Goal: Information Seeking & Learning: Learn about a topic

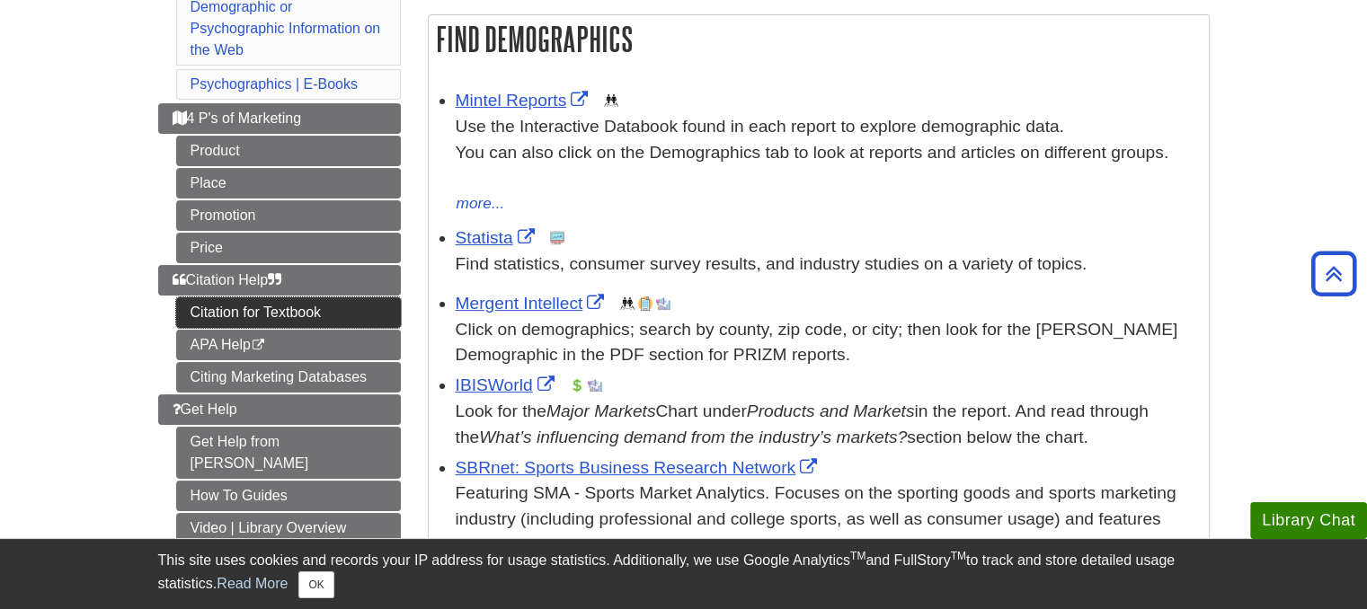
scroll to position [270, 0]
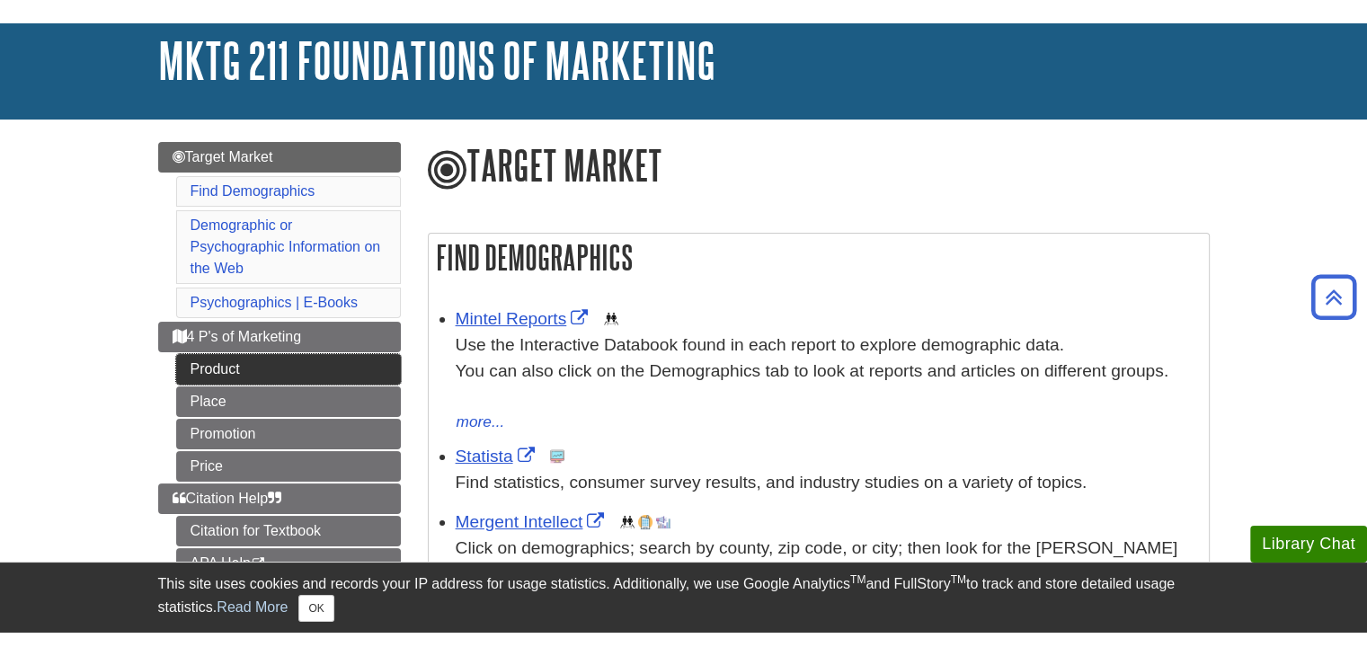
scroll to position [90, 0]
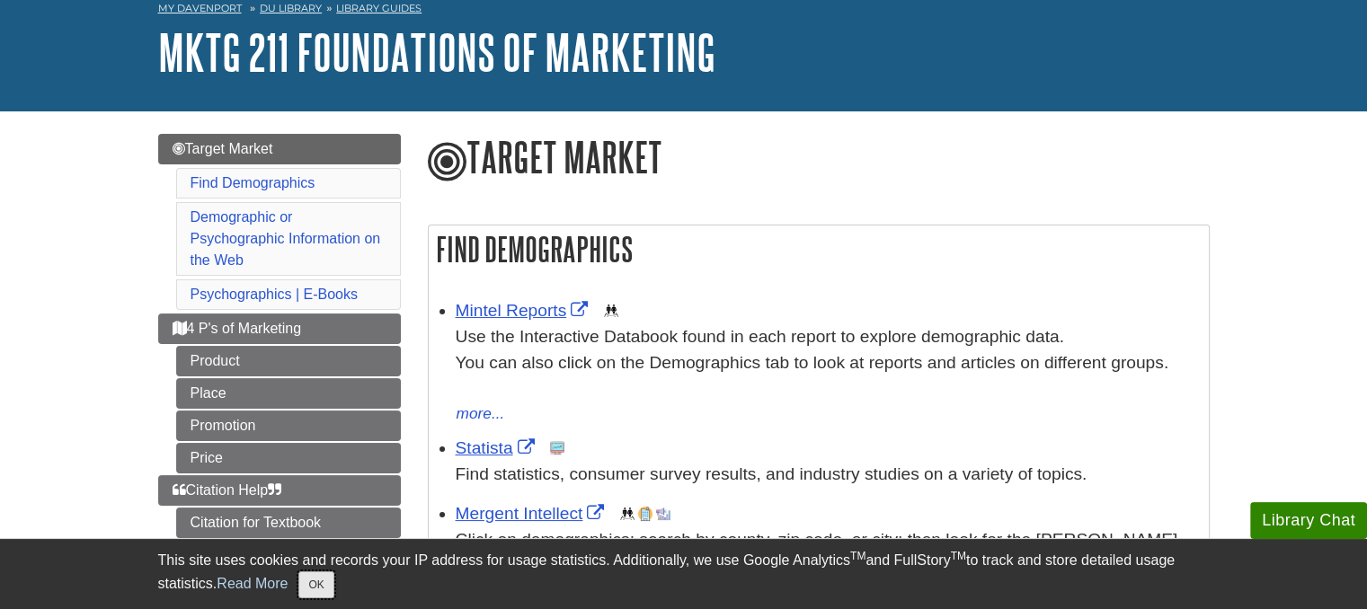
click at [327, 590] on button "OK" at bounding box center [315, 585] width 35 height 27
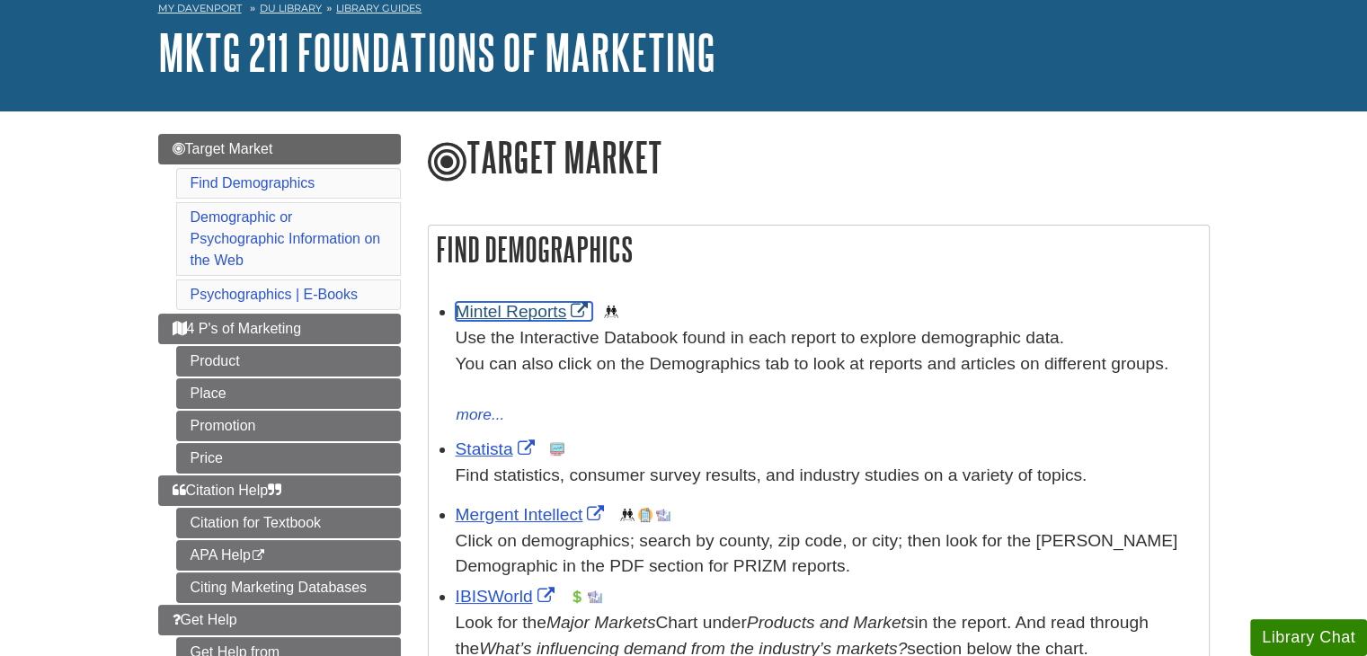
click at [528, 313] on link "Mintel Reports" at bounding box center [524, 311] width 137 height 19
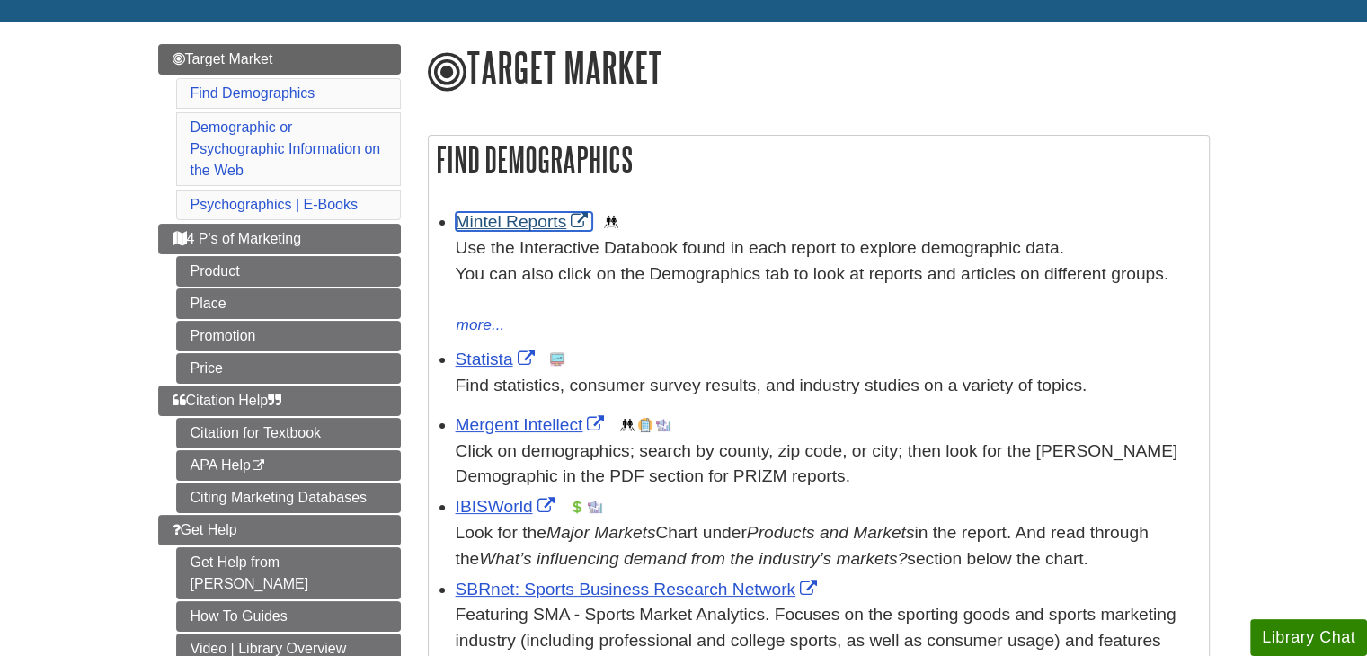
scroll to position [270, 0]
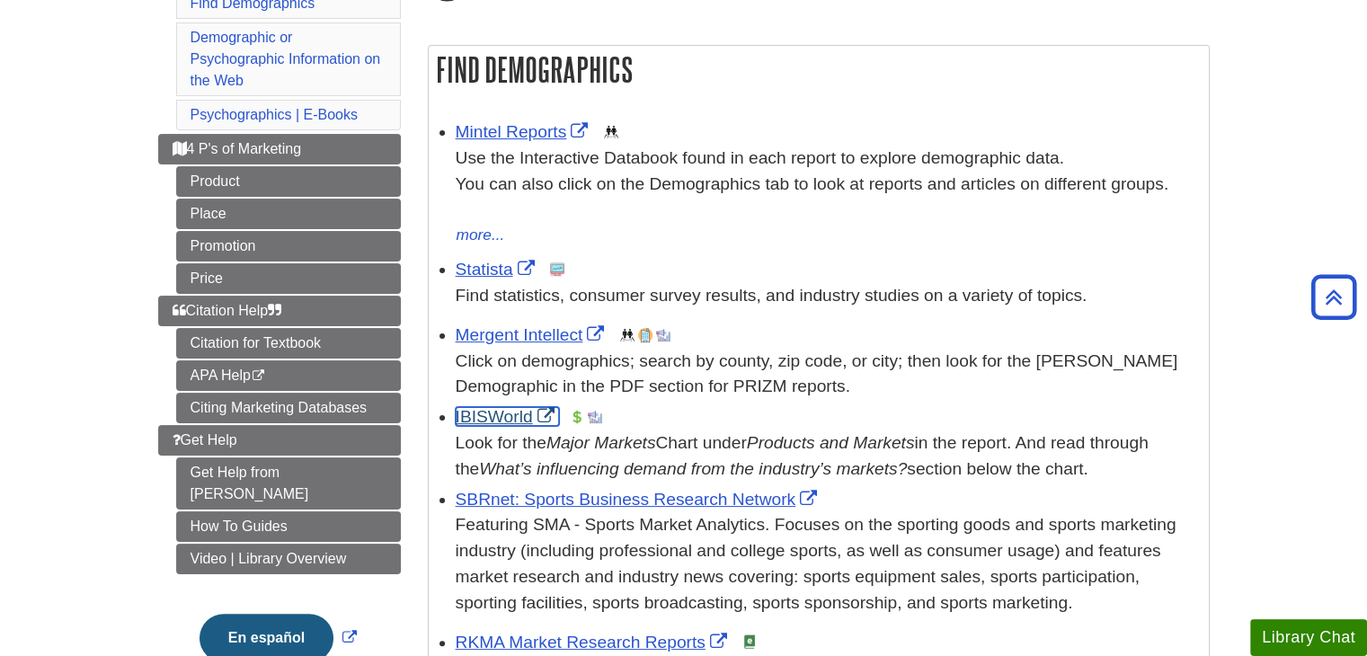
click at [486, 410] on link "IBISWorld" at bounding box center [507, 416] width 103 height 19
click at [489, 275] on link "Statista" at bounding box center [498, 269] width 84 height 19
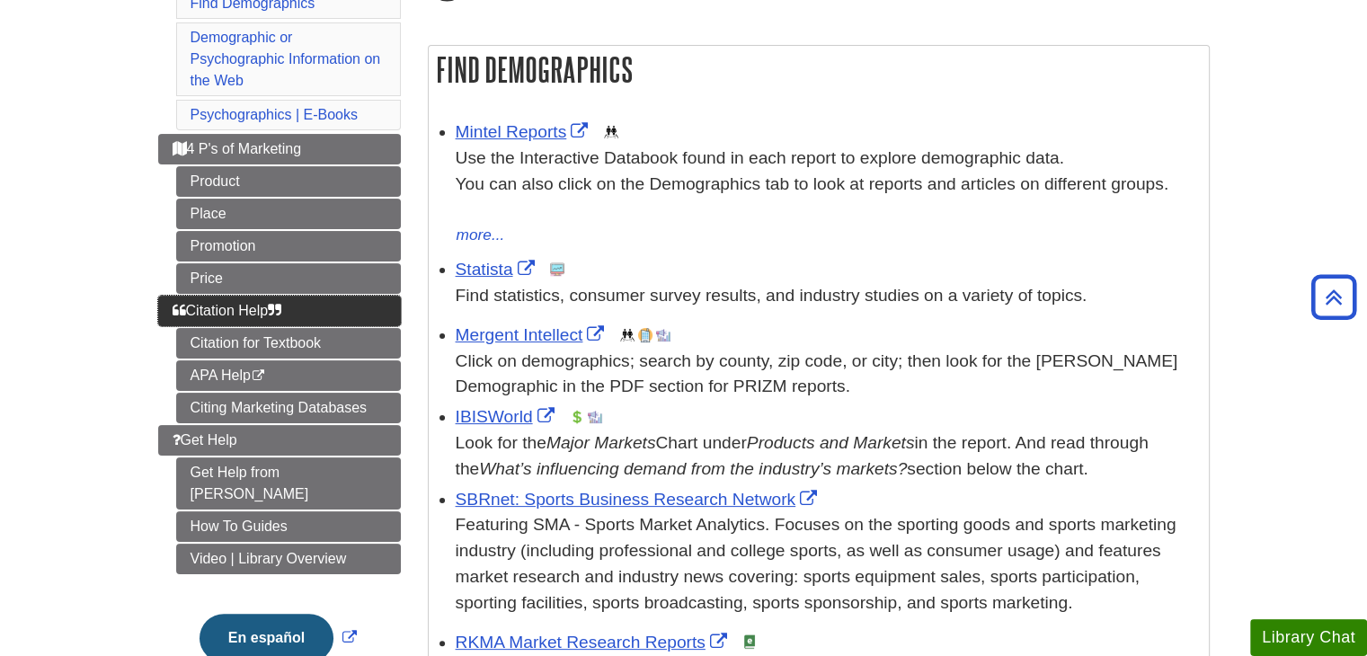
click at [190, 310] on span "Citation Help" at bounding box center [228, 310] width 110 height 15
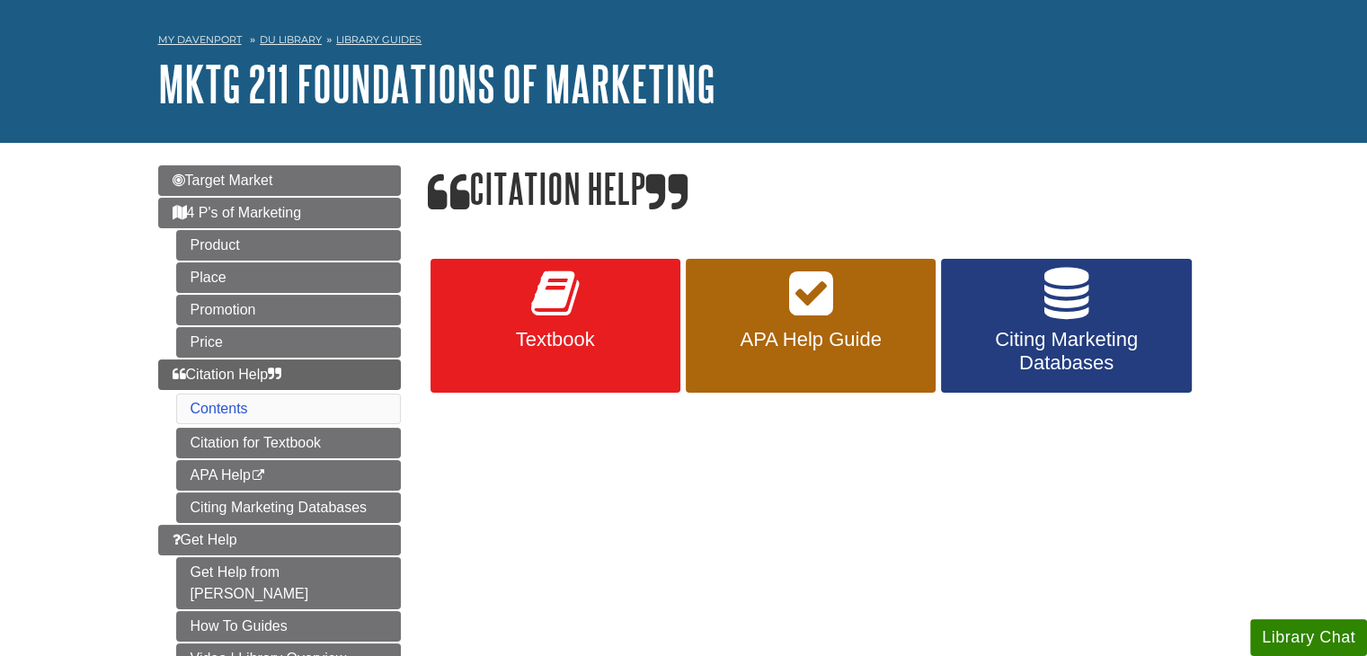
scroll to position [90, 0]
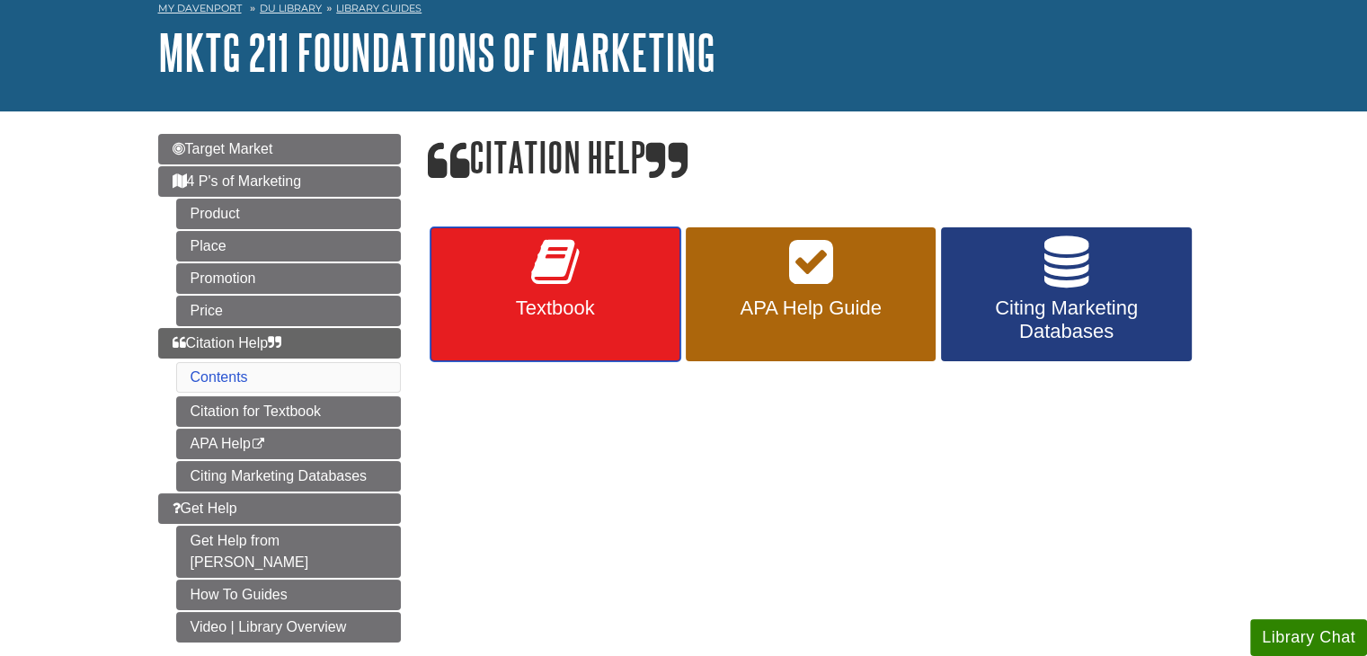
click at [507, 295] on link "Textbook" at bounding box center [555, 294] width 250 height 135
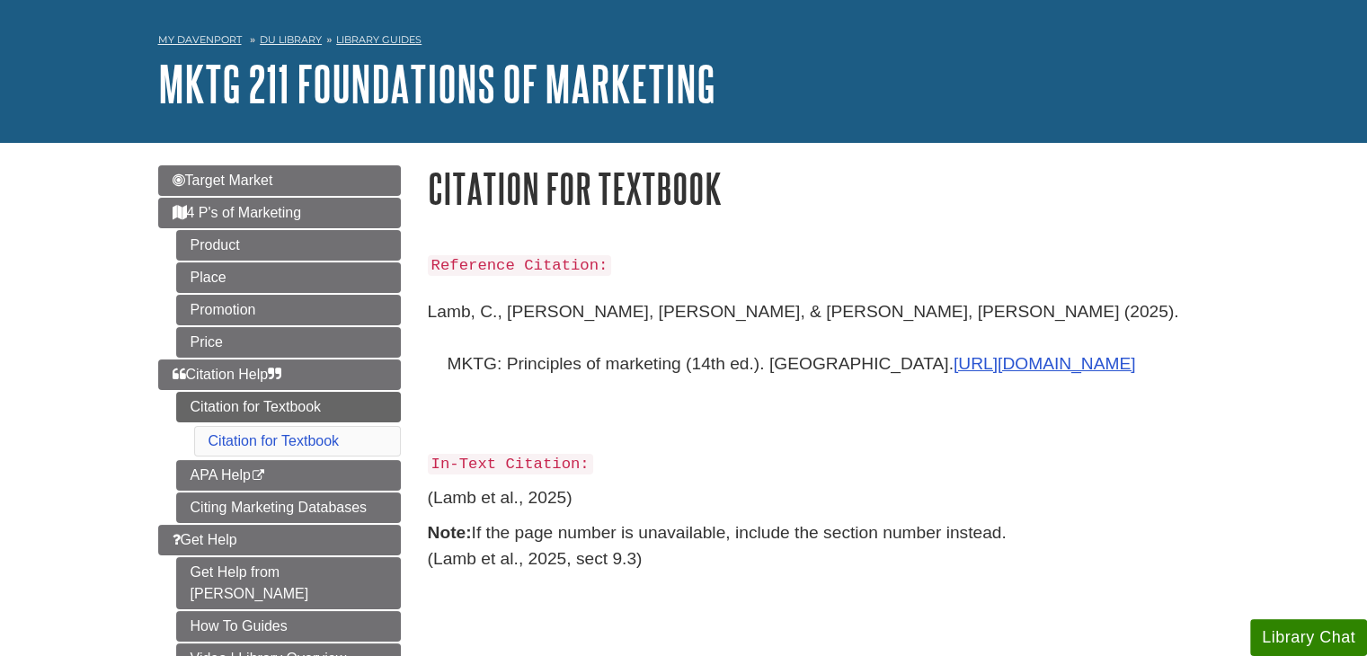
scroll to position [90, 0]
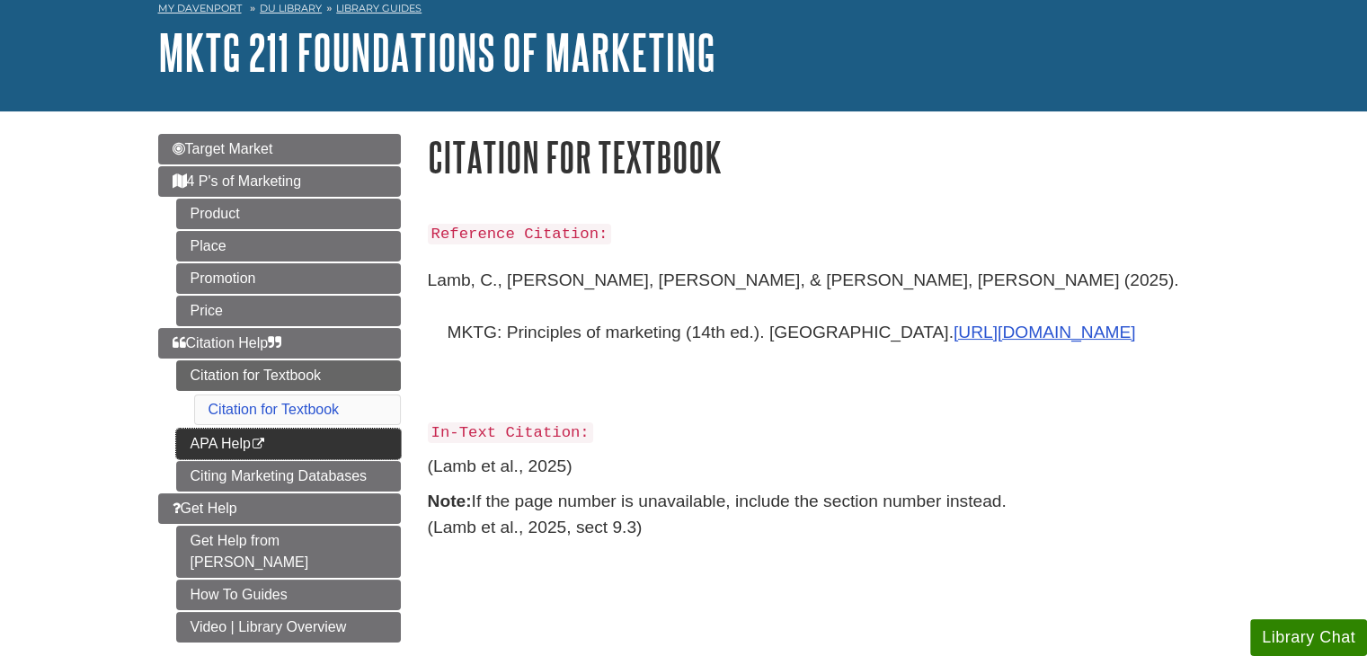
click at [377, 439] on link "APA Help This link opens in a new window" at bounding box center [288, 444] width 225 height 31
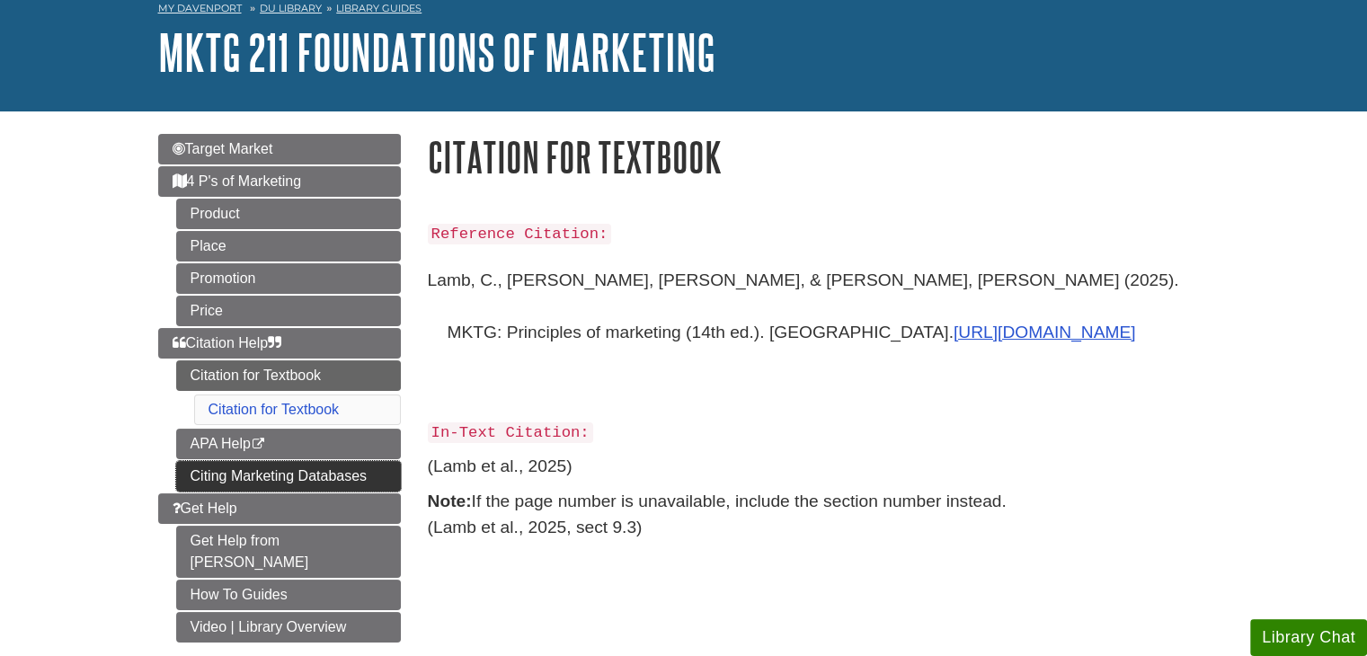
click at [195, 472] on link "Citing Marketing Databases" at bounding box center [288, 476] width 225 height 31
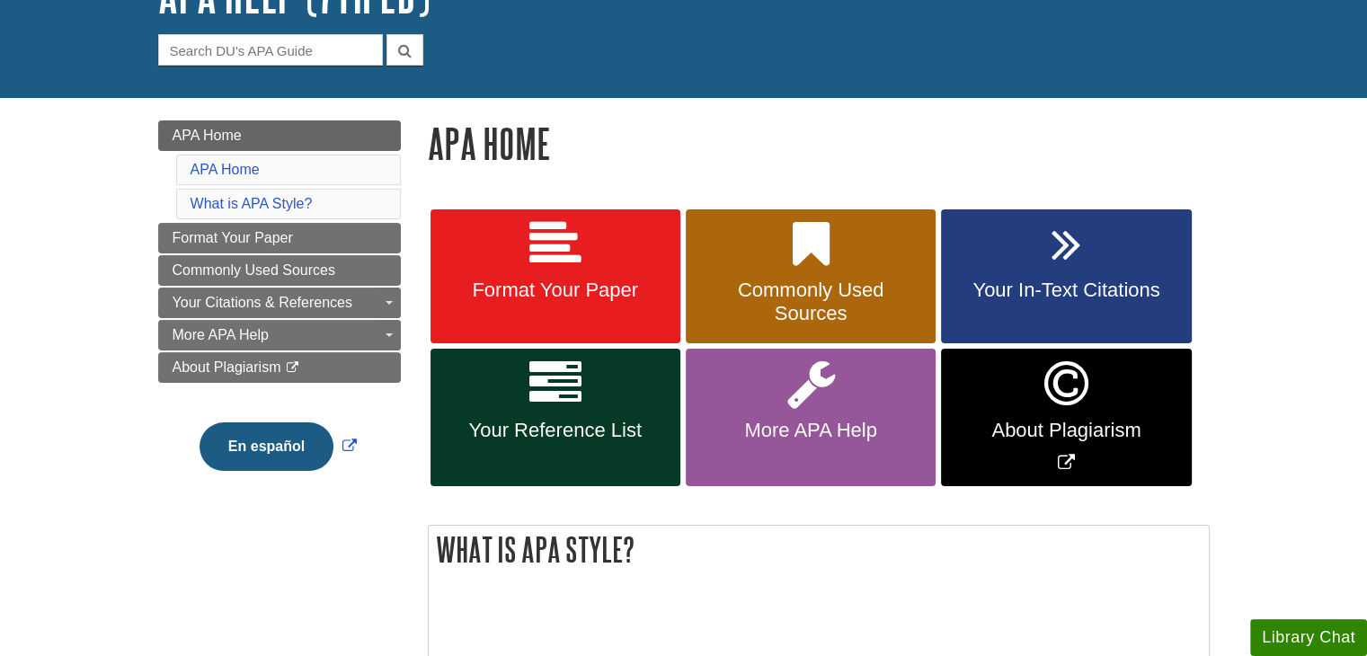
scroll to position [180, 0]
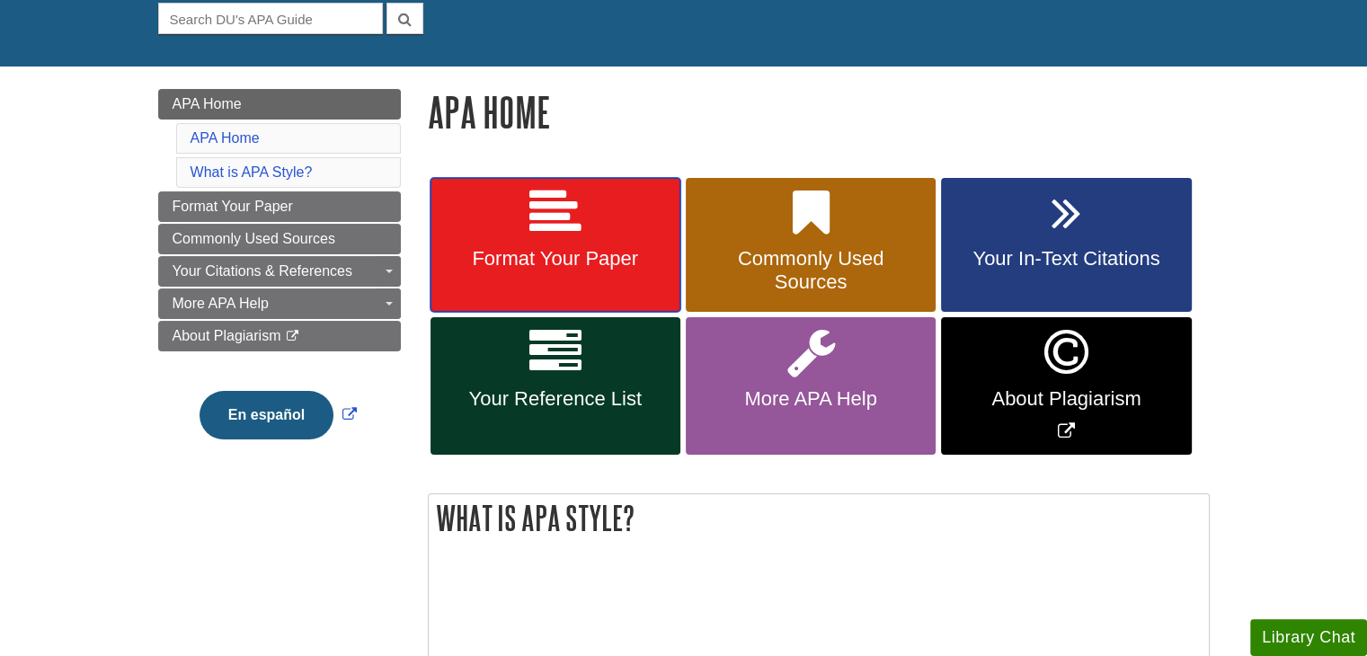
click at [593, 242] on link "Format Your Paper" at bounding box center [555, 245] width 250 height 135
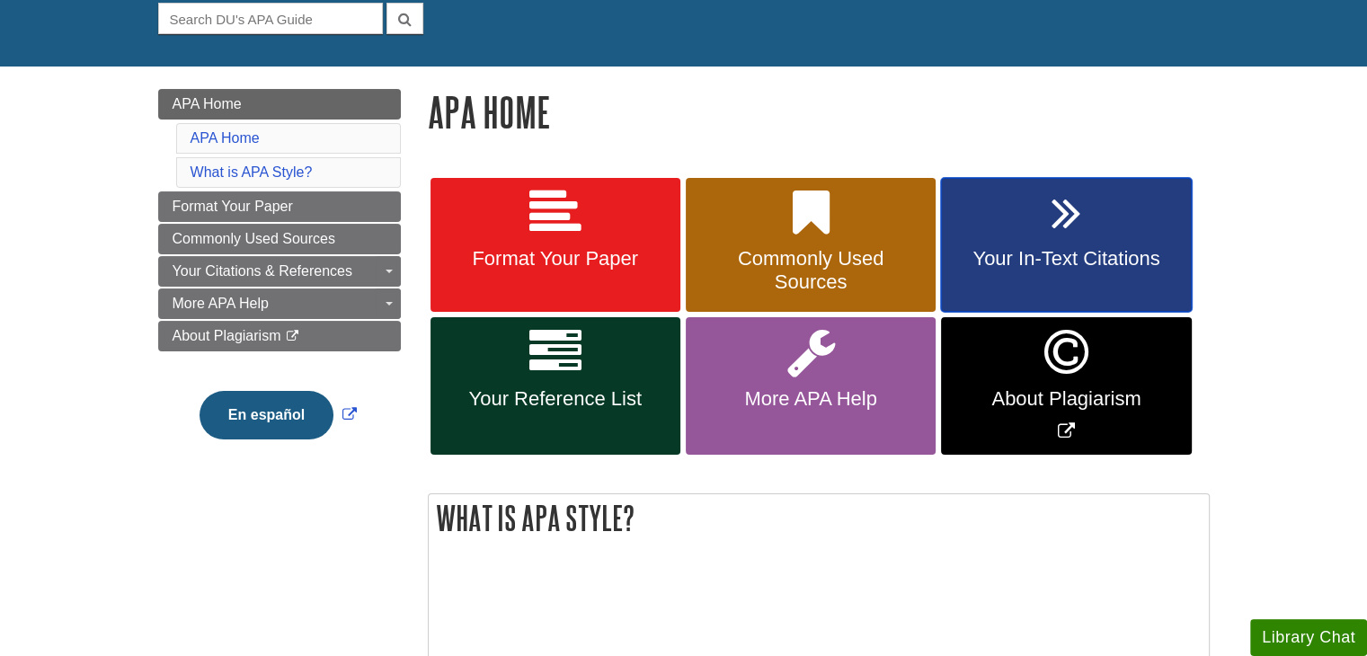
click at [1096, 237] on link "Your In-Text Citations" at bounding box center [1066, 245] width 250 height 135
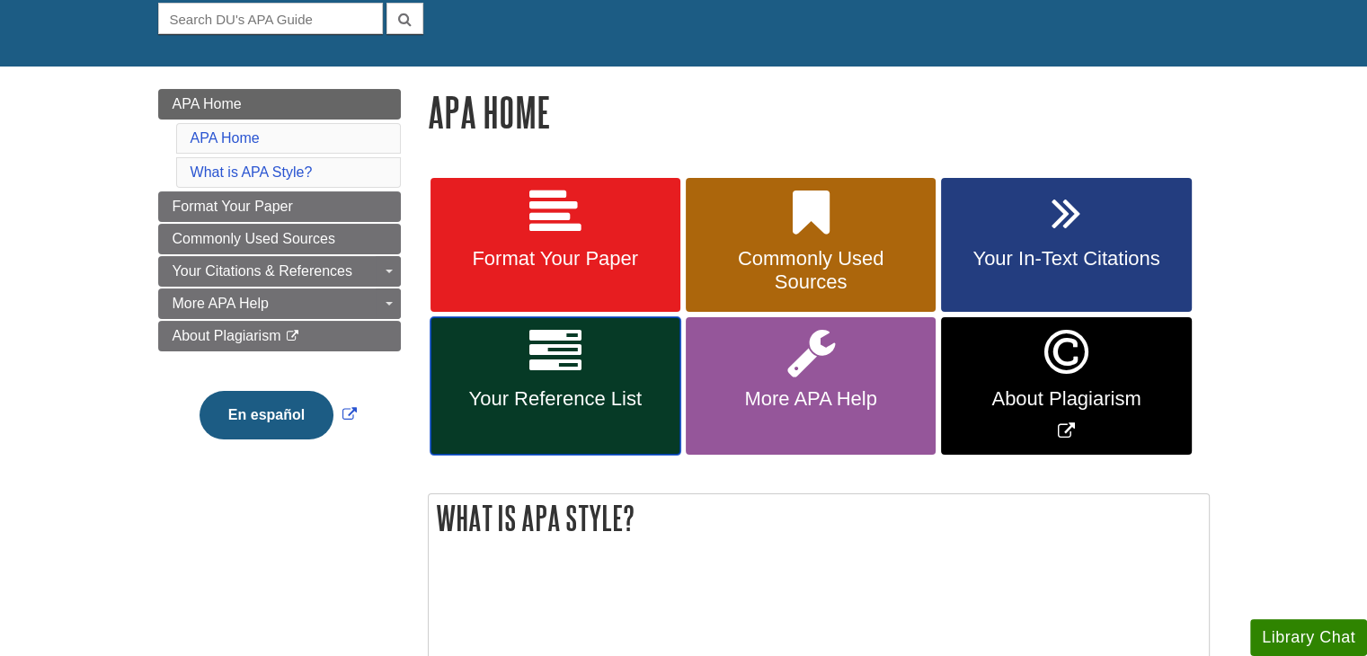
click at [537, 357] on icon at bounding box center [555, 352] width 52 height 52
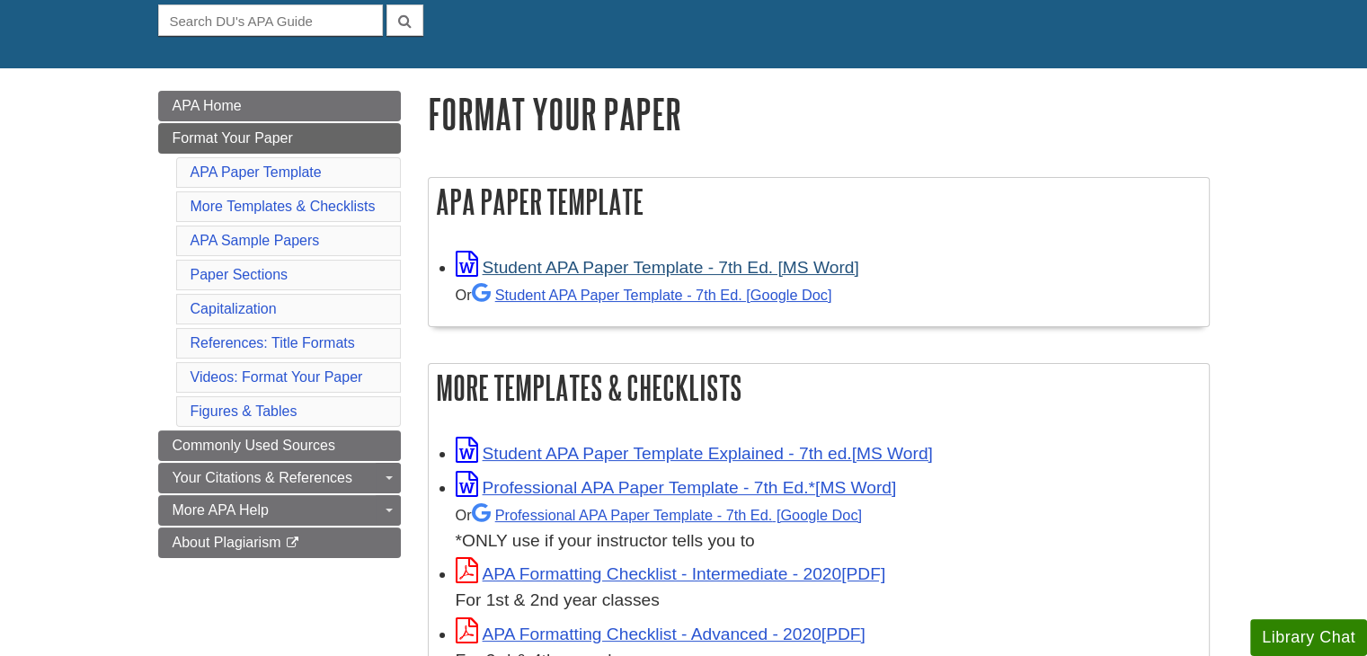
scroll to position [180, 0]
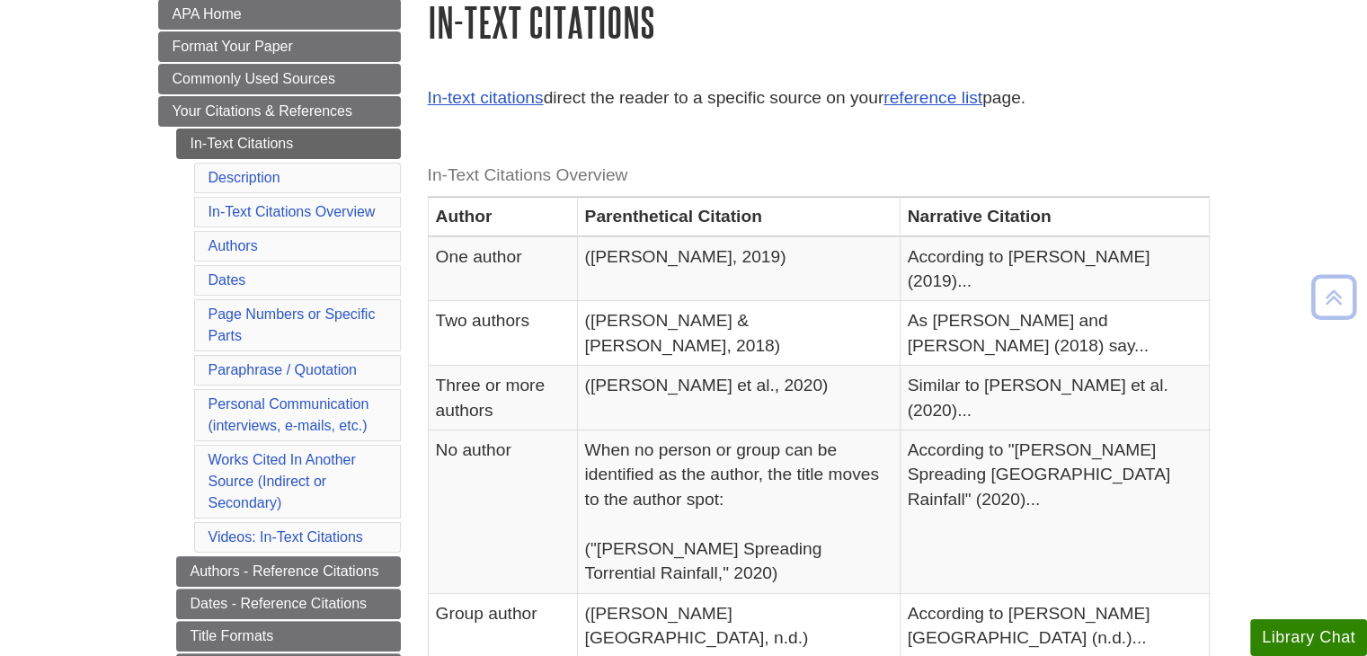
scroll to position [449, 0]
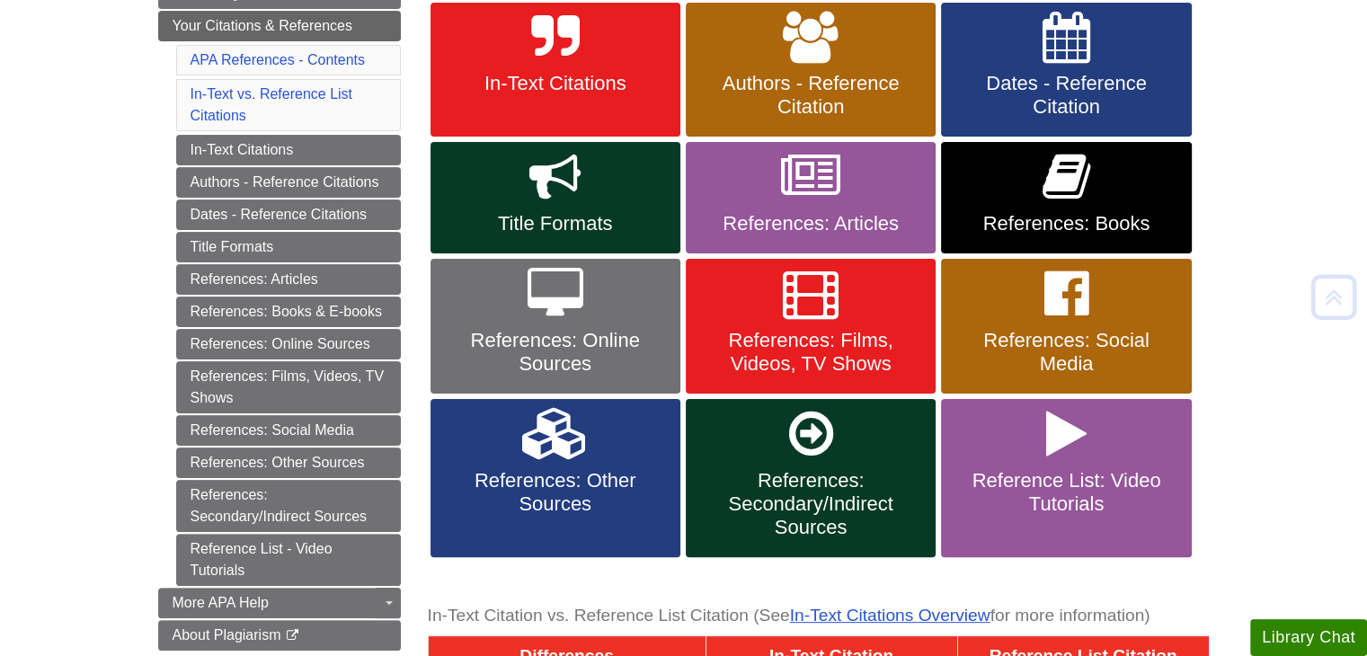
scroll to position [359, 0]
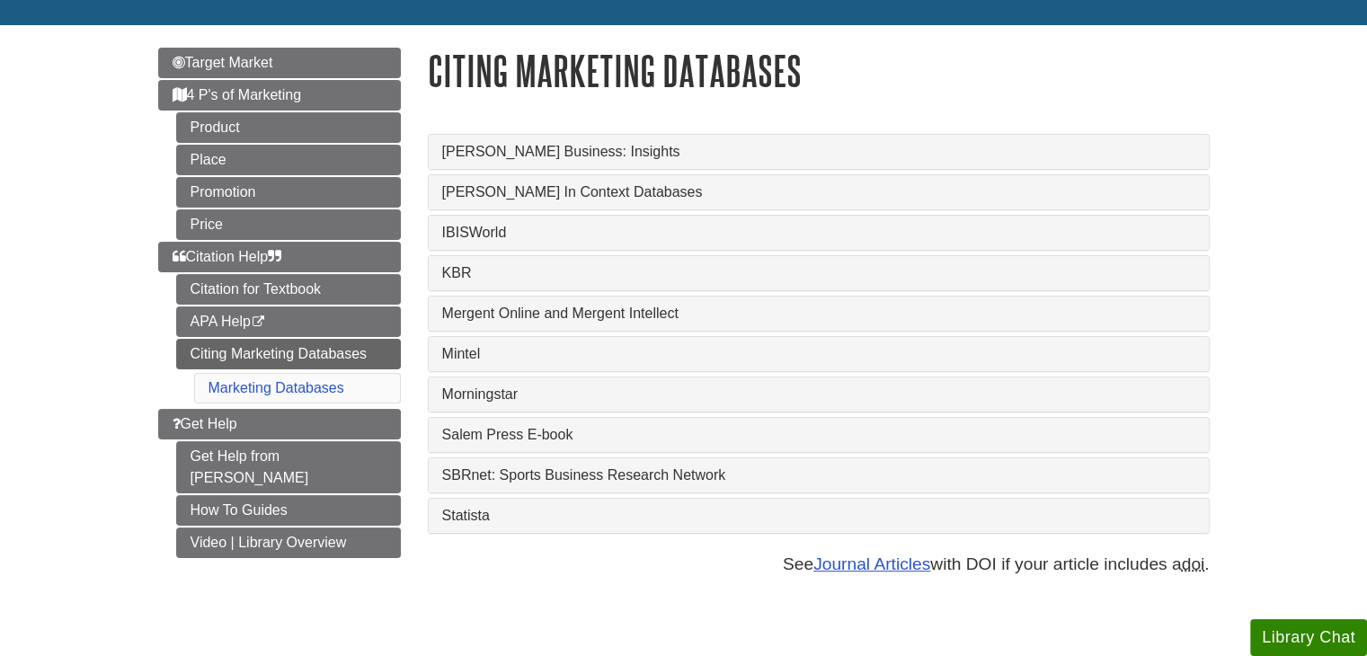
scroll to position [180, 0]
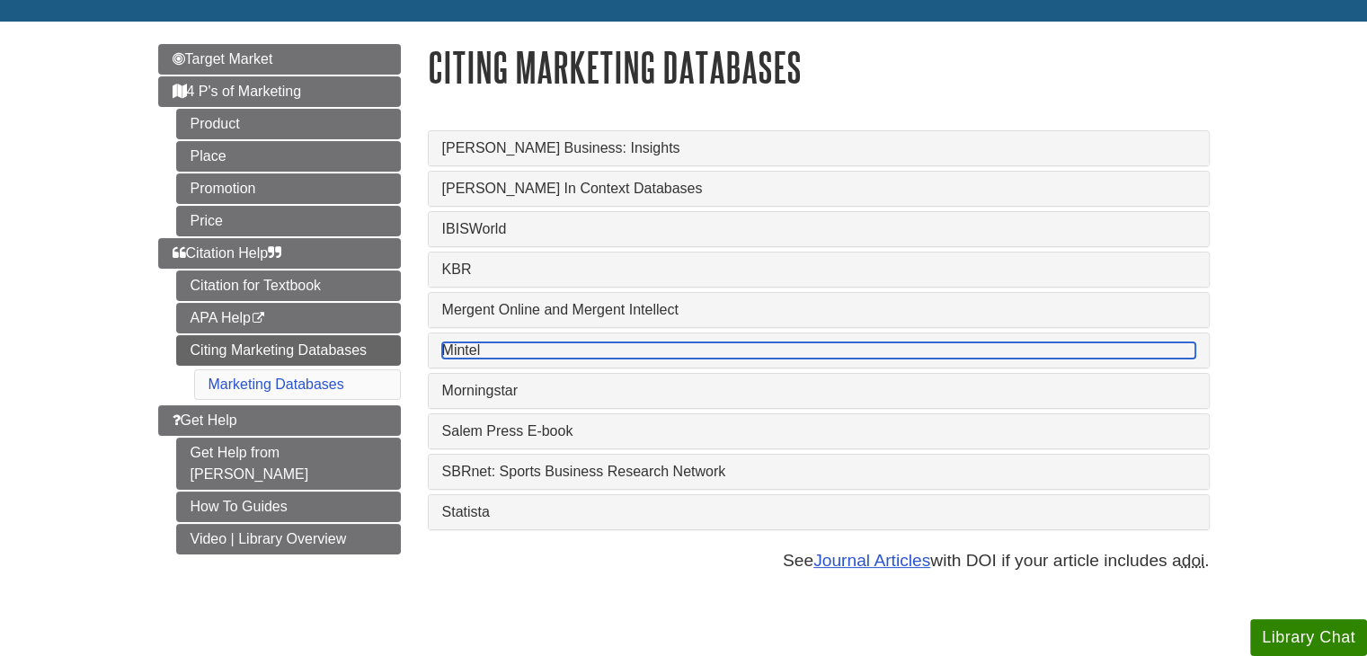
click at [477, 343] on link "Mintel" at bounding box center [818, 350] width 753 height 16
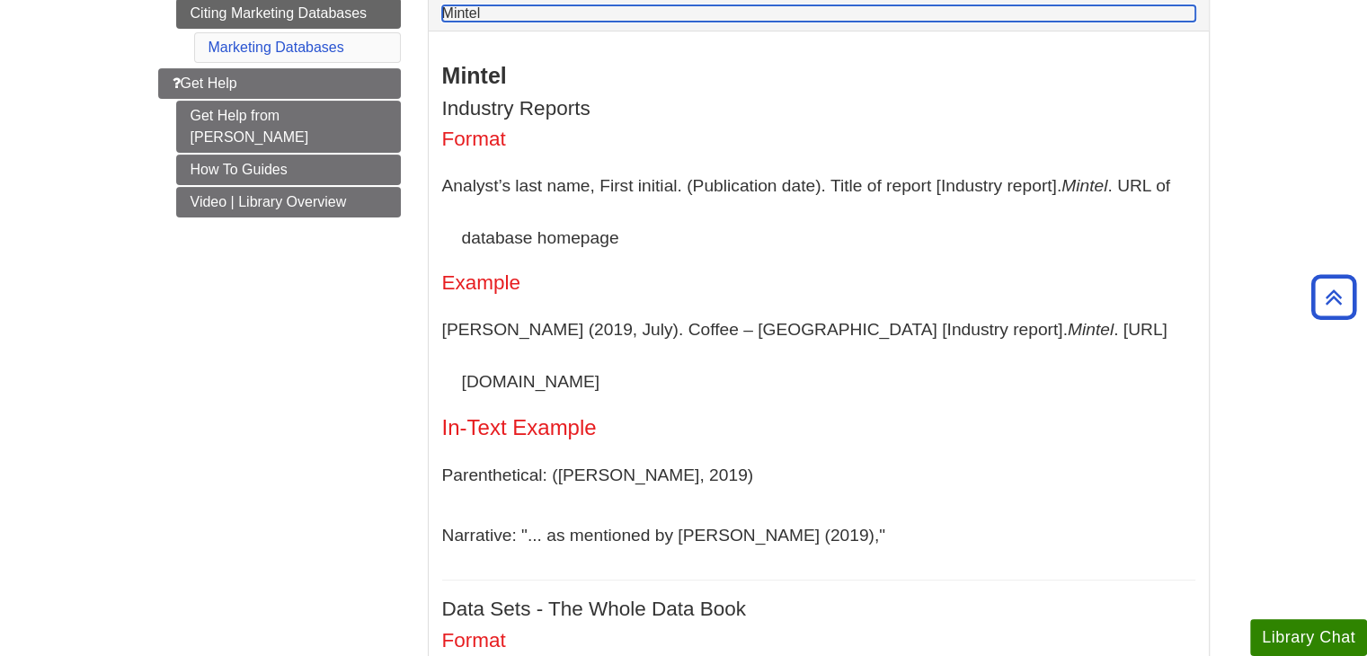
scroll to position [359, 0]
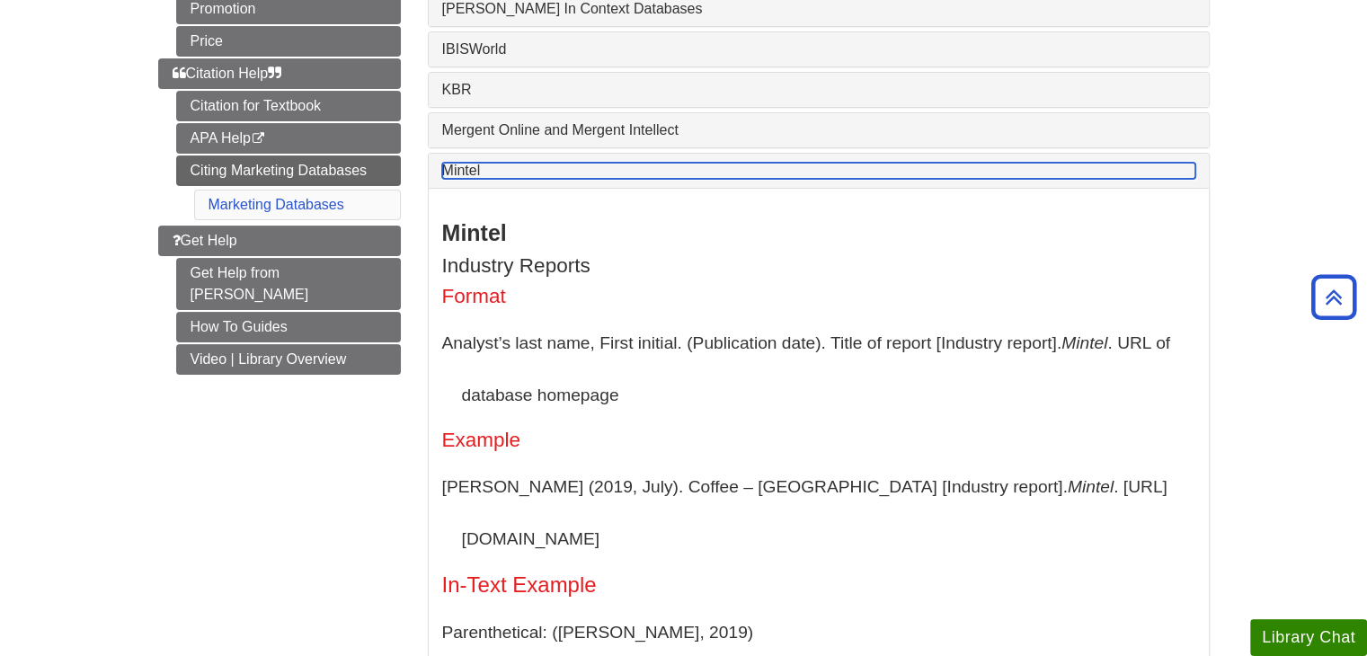
click at [496, 172] on link "Mintel" at bounding box center [818, 171] width 753 height 16
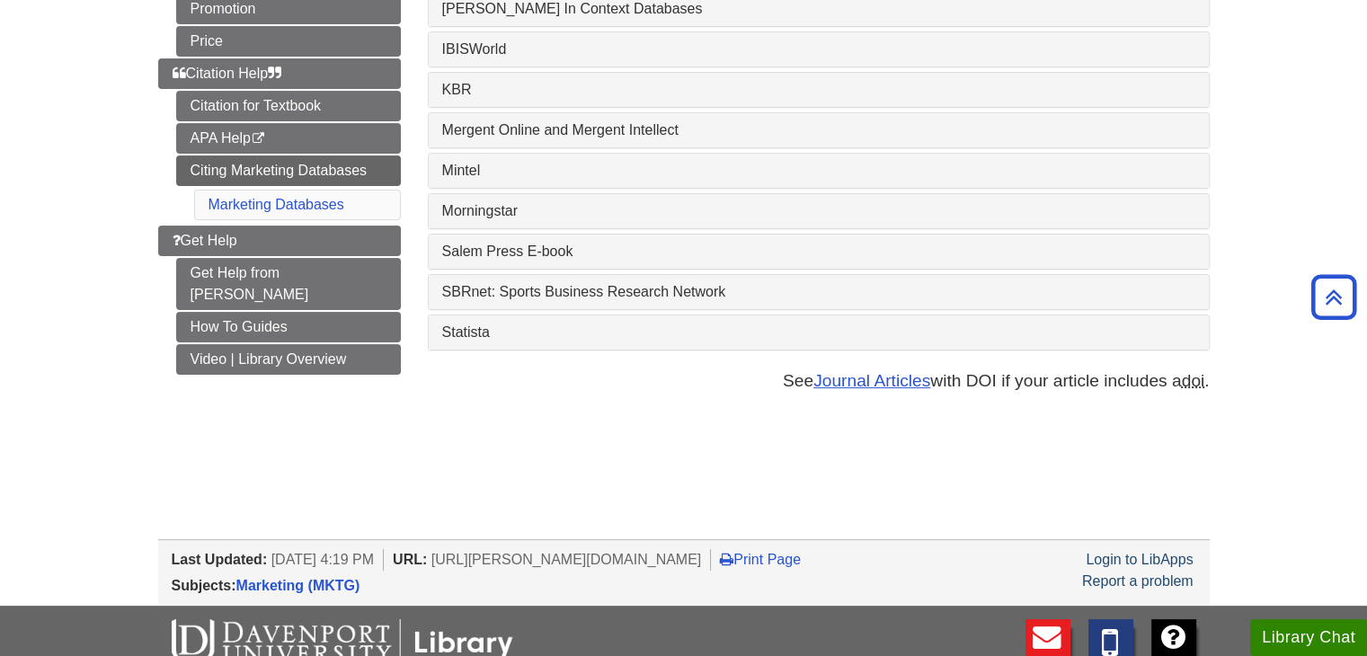
click at [506, 40] on div "IBISWorld" at bounding box center [819, 49] width 780 height 34
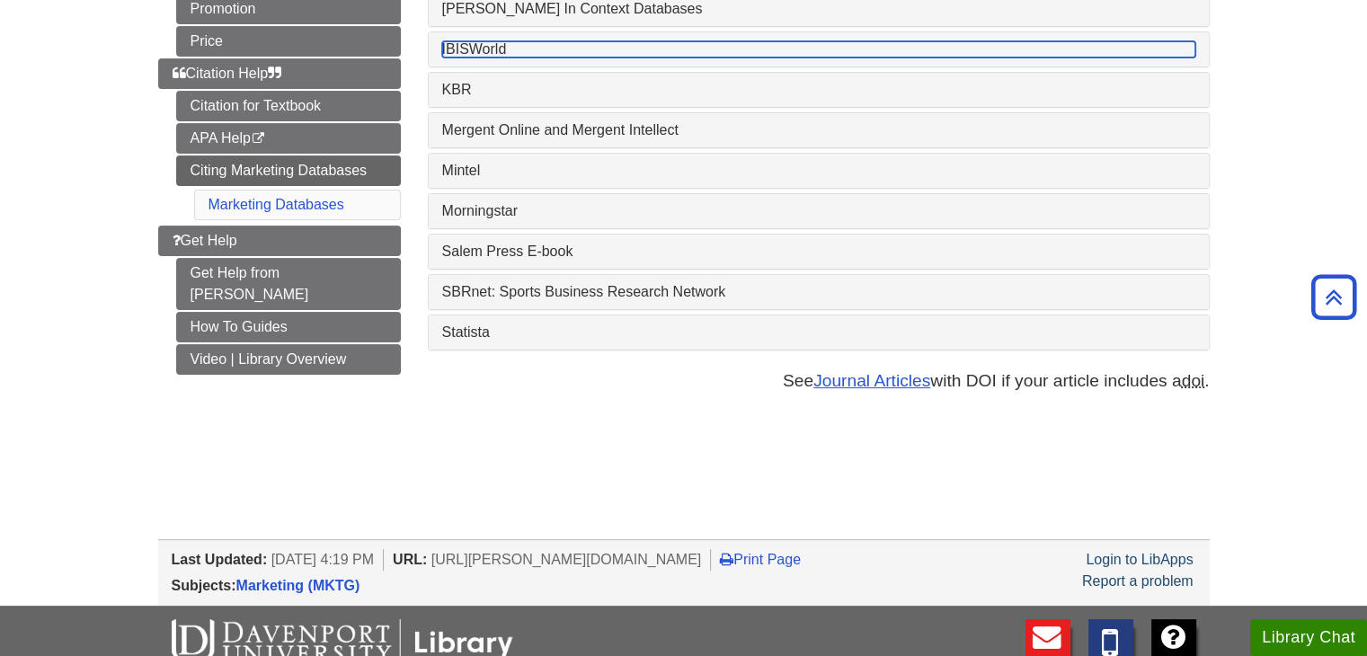
click at [501, 49] on link "IBISWorld" at bounding box center [818, 49] width 753 height 16
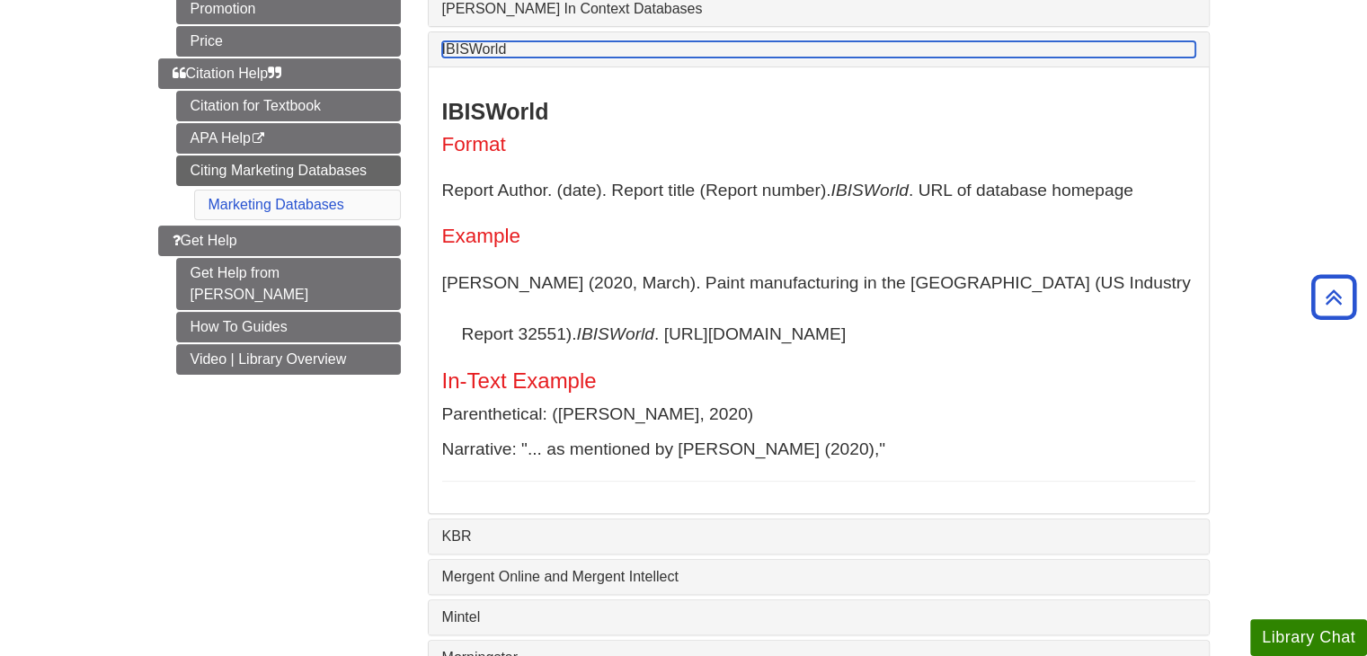
click at [487, 51] on link "IBISWorld" at bounding box center [818, 49] width 753 height 16
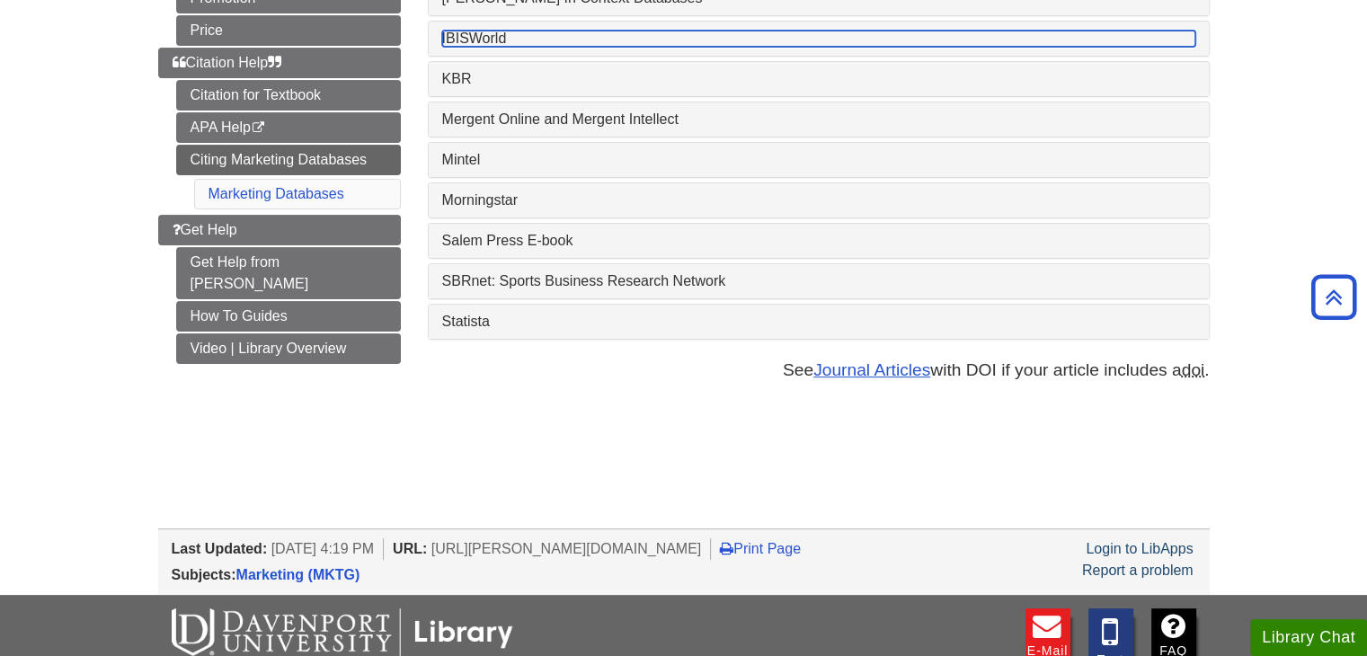
scroll to position [449, 0]
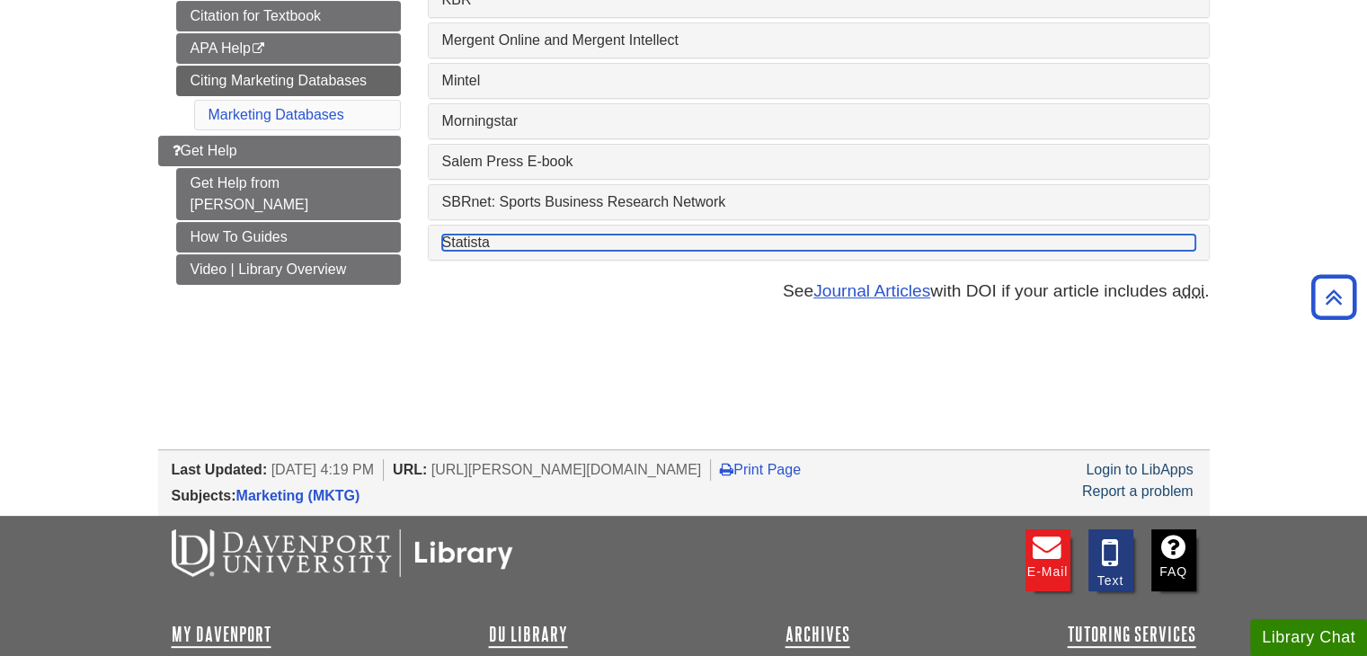
click at [480, 250] on link "Statista" at bounding box center [818, 243] width 753 height 16
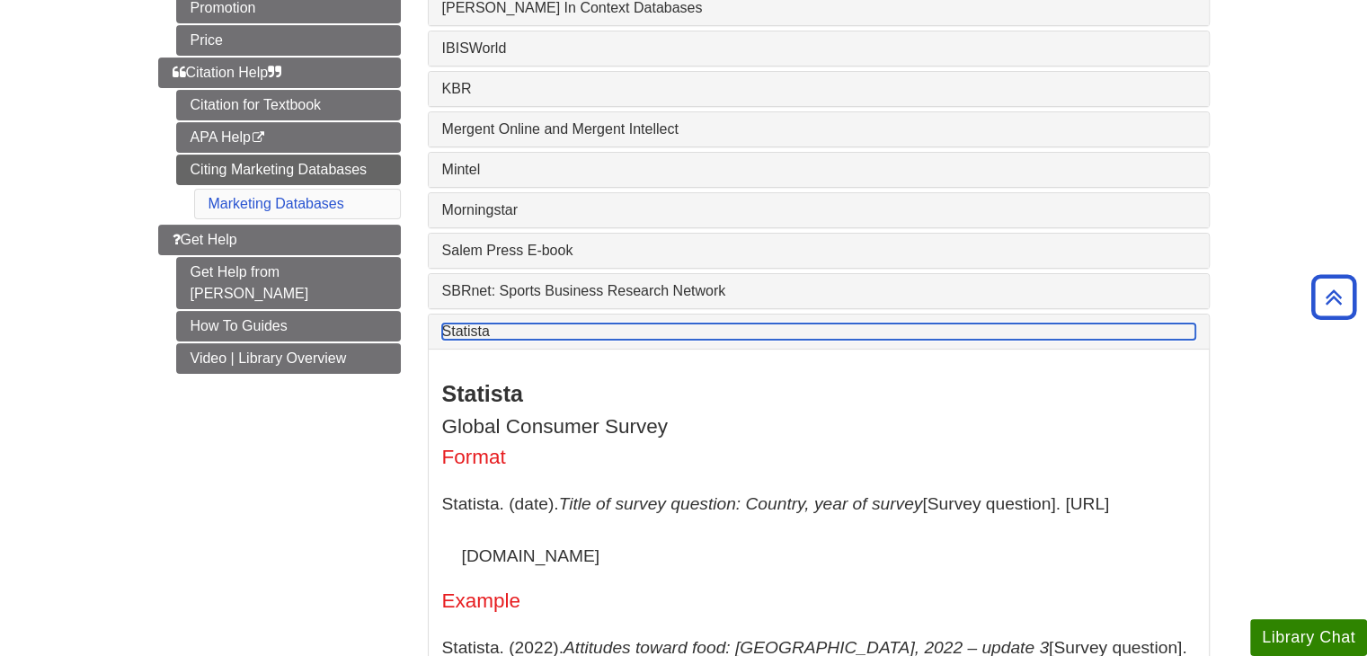
scroll to position [359, 0]
click at [601, 340] on link "Statista" at bounding box center [818, 332] width 753 height 16
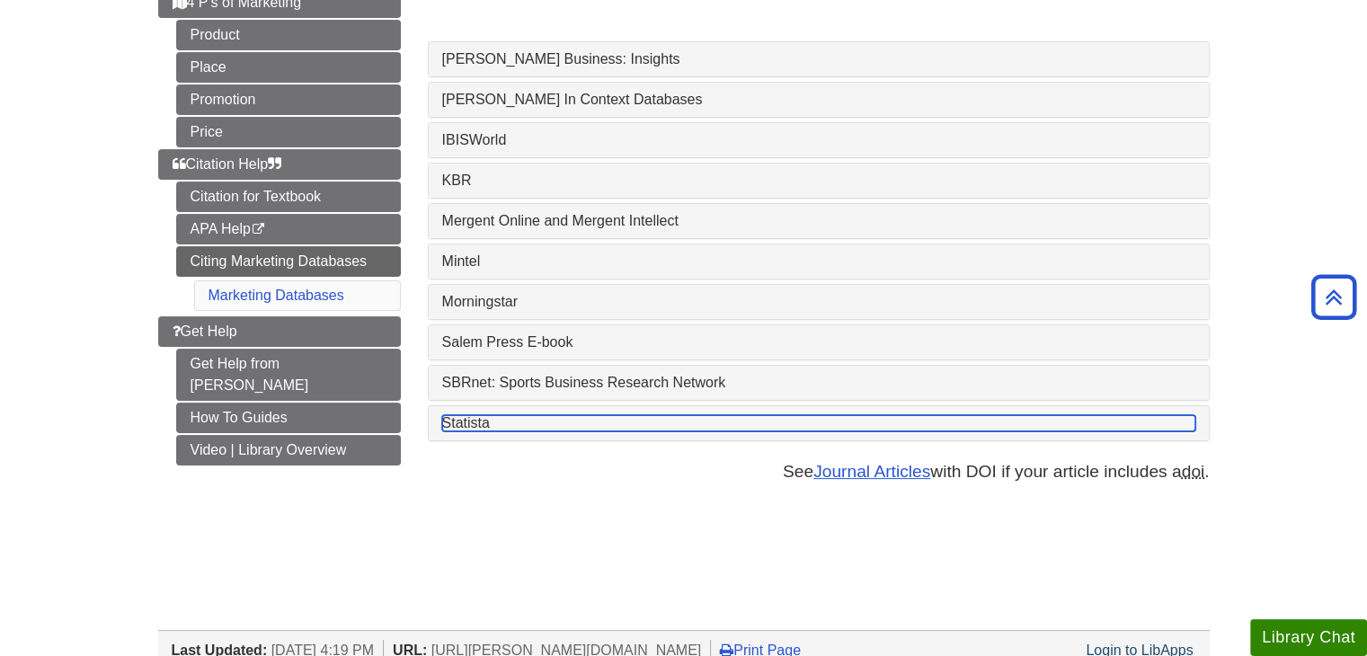
scroll to position [180, 0]
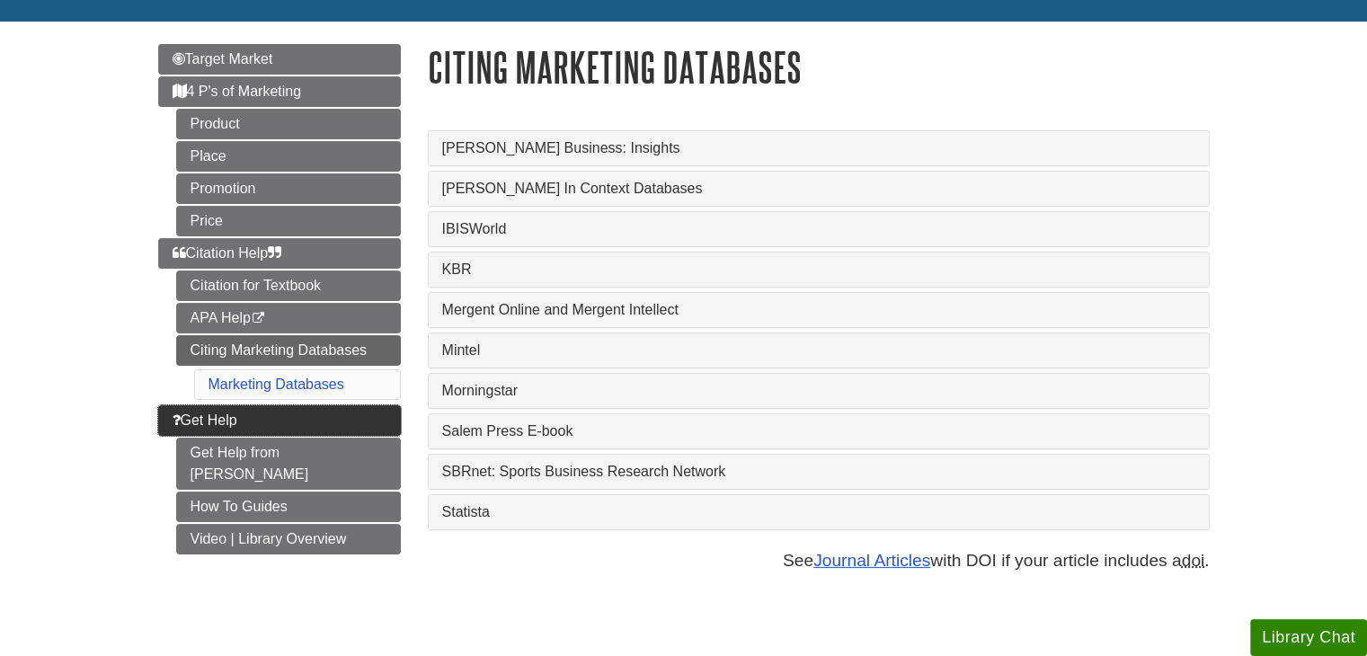
click at [177, 419] on icon "Guide Page Menu" at bounding box center [177, 419] width 8 height 14
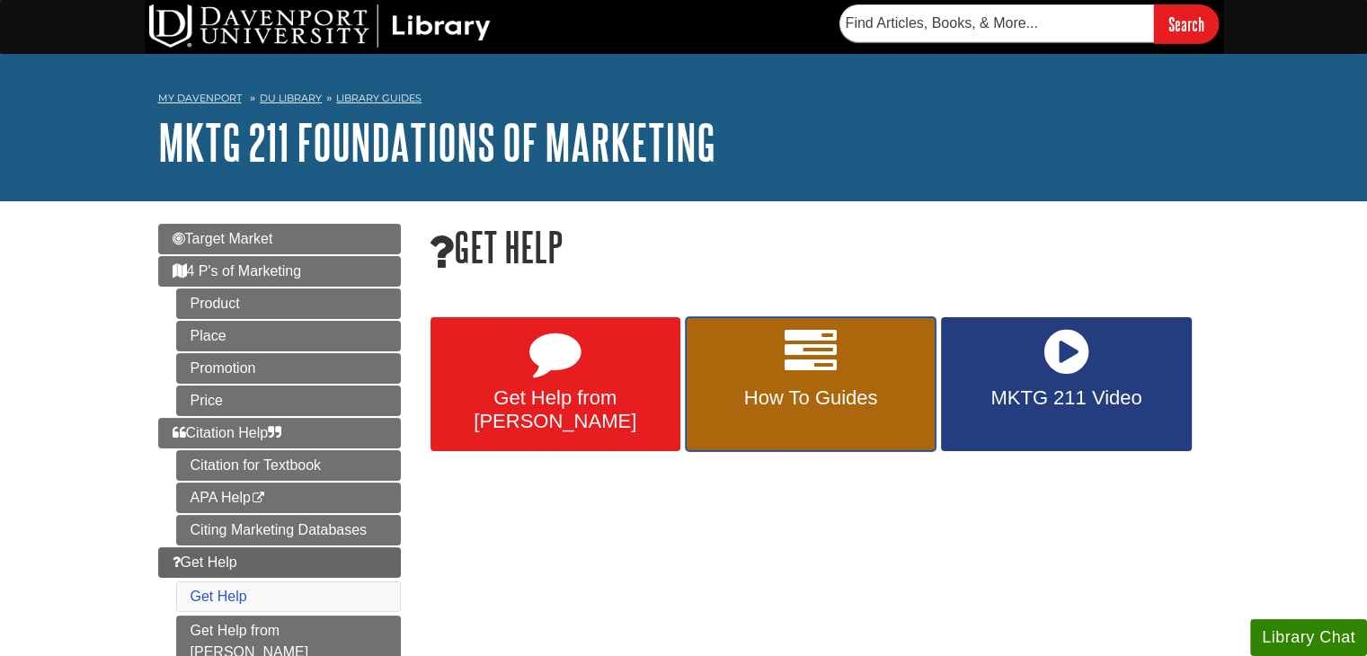
click at [798, 375] on icon at bounding box center [811, 352] width 52 height 52
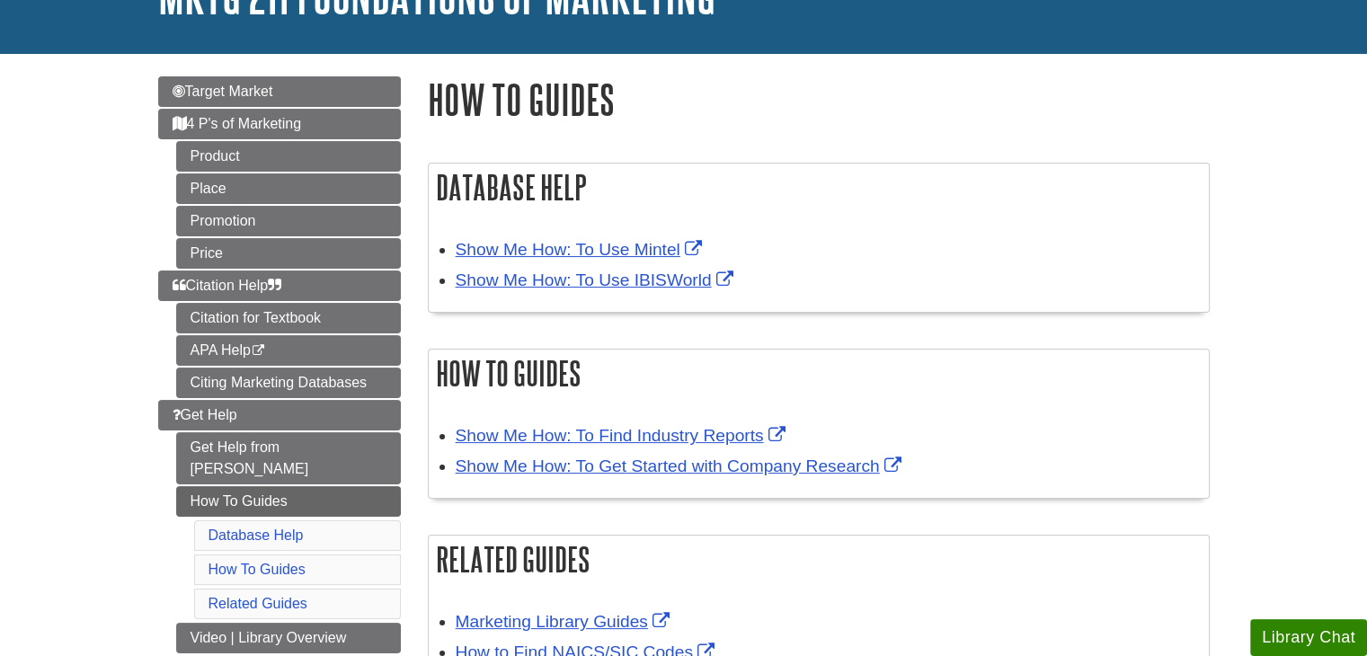
scroll to position [180, 0]
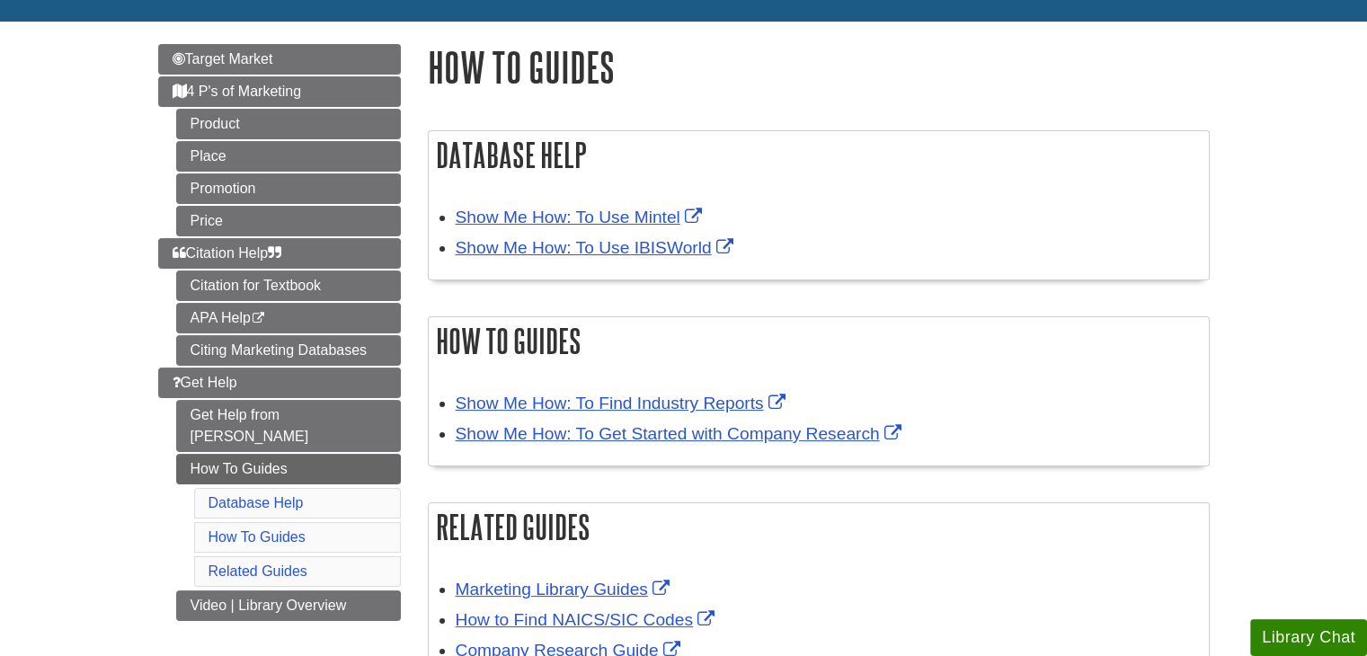
click at [605, 228] on div "Show Me How: To Use Mintel" at bounding box center [828, 218] width 744 height 26
click at [607, 224] on link "Show Me How: To Use Mintel" at bounding box center [581, 217] width 251 height 19
click at [333, 590] on link "Video | Library Overview" at bounding box center [288, 605] width 225 height 31
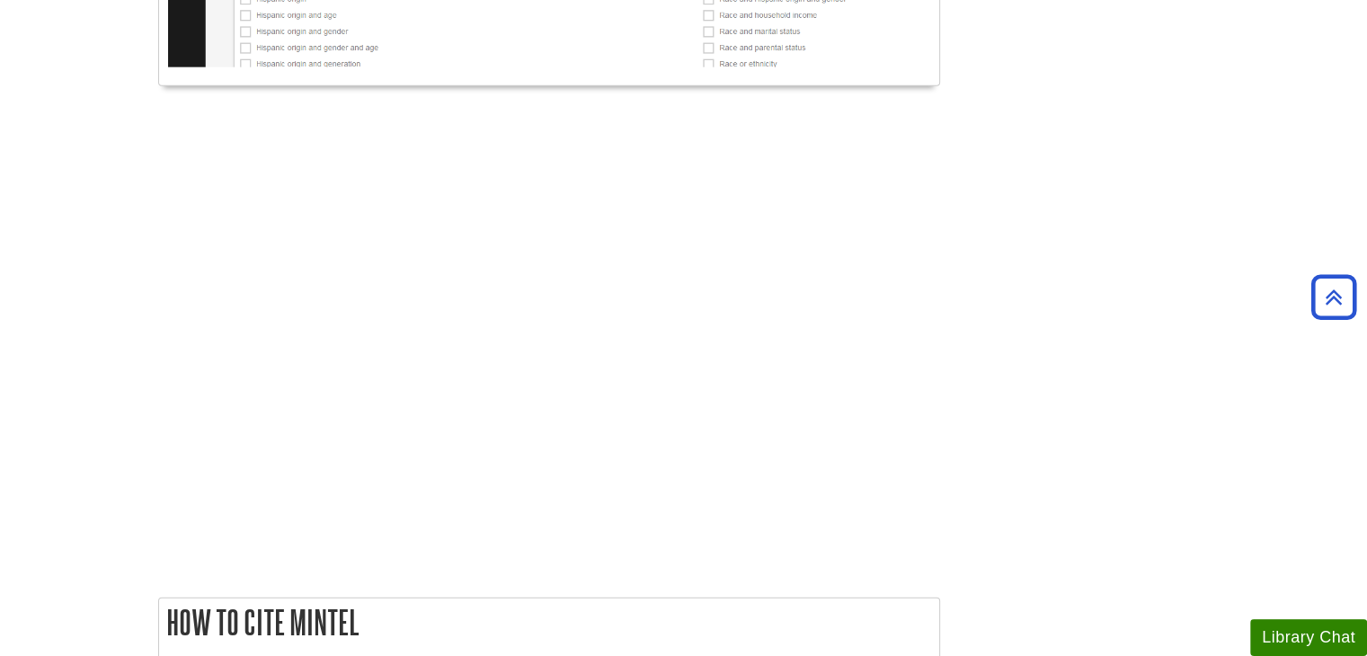
scroll to position [4404, 0]
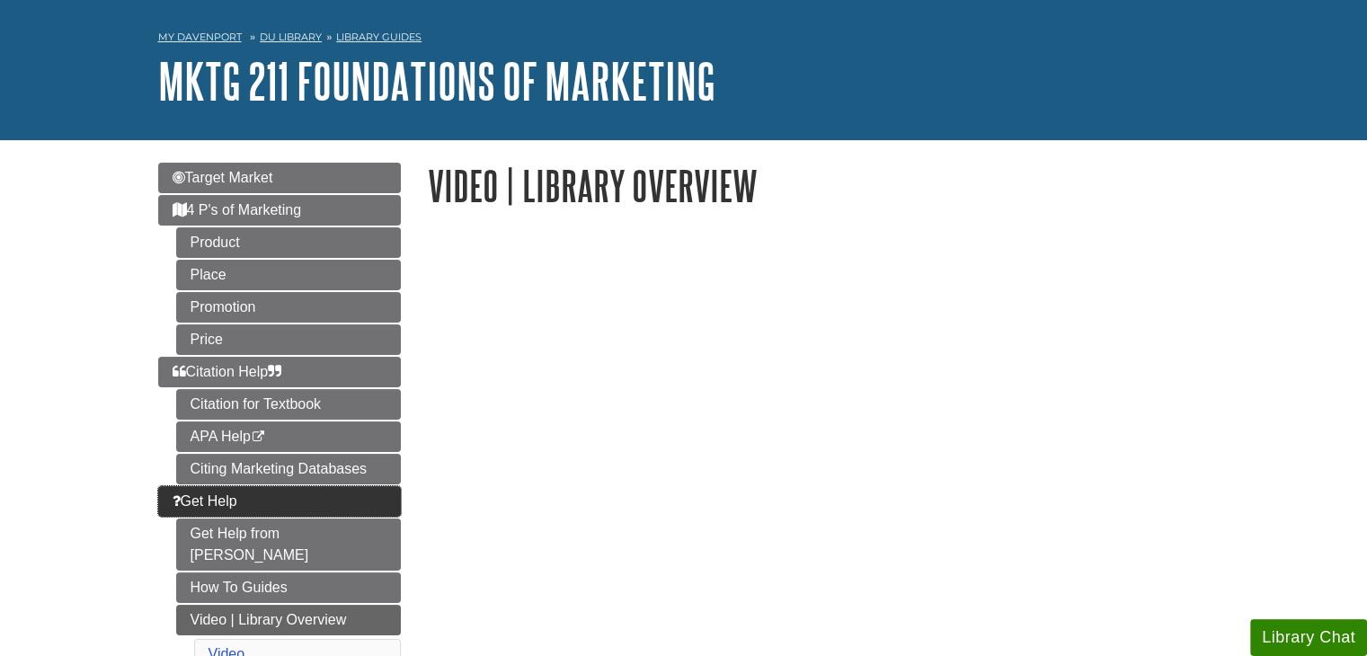
scroll to position [90, 0]
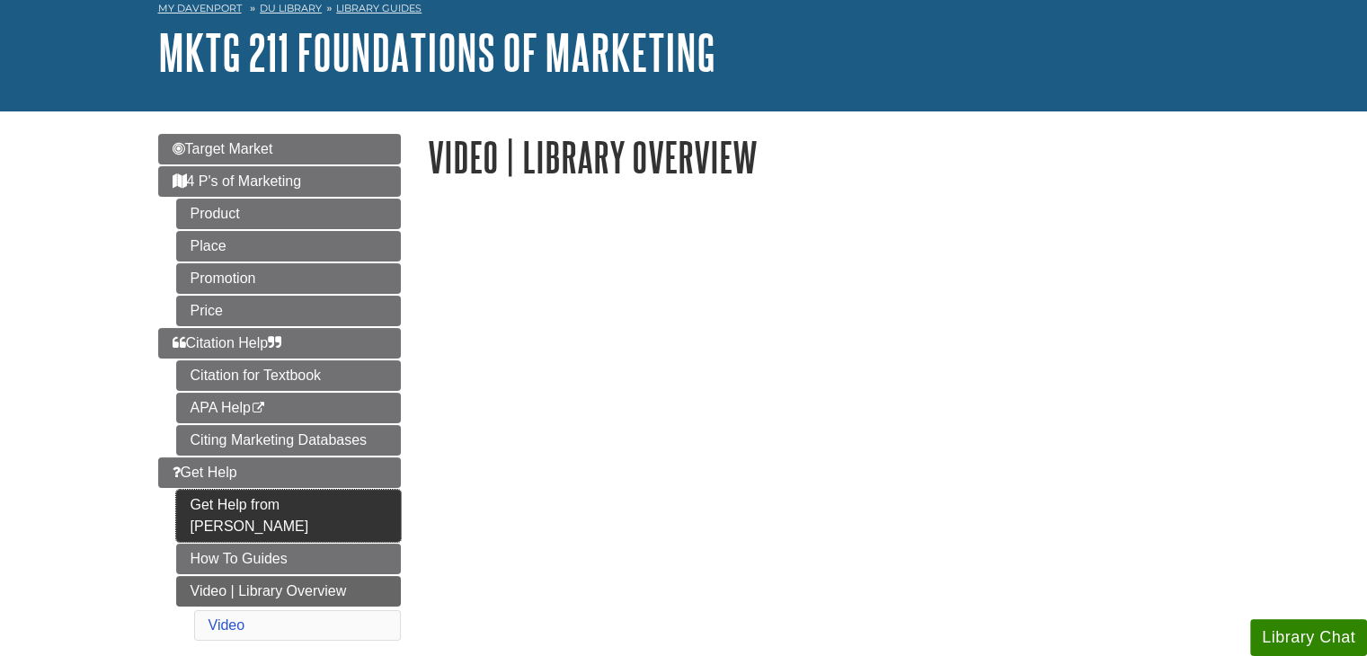
click at [329, 508] on link "Get Help from [PERSON_NAME]" at bounding box center [288, 516] width 225 height 52
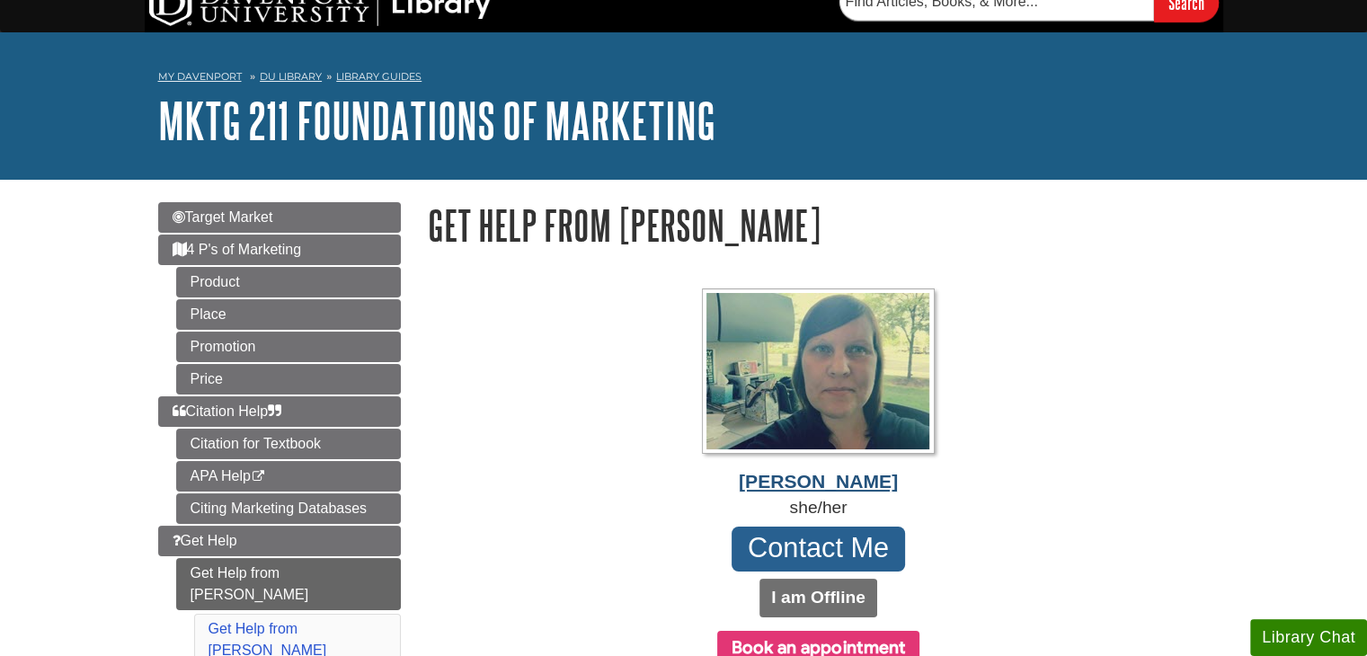
scroll to position [180, 0]
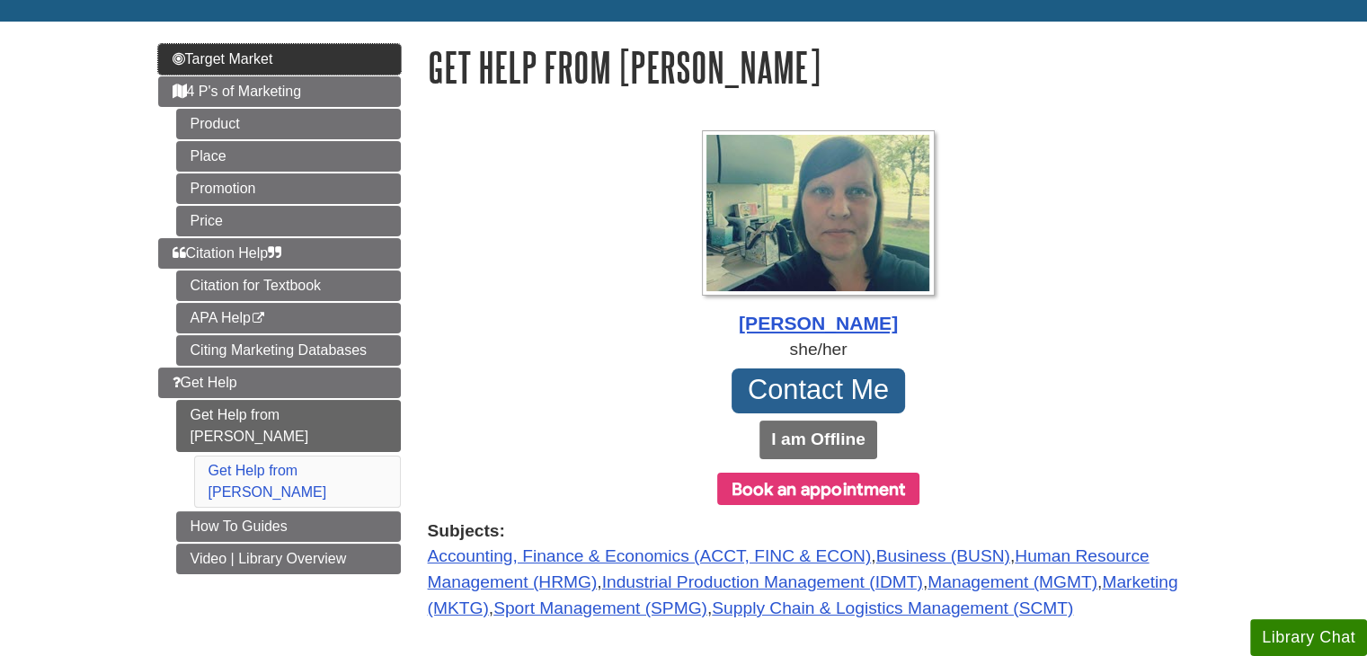
click at [273, 64] on span "Target Market" at bounding box center [223, 58] width 101 height 15
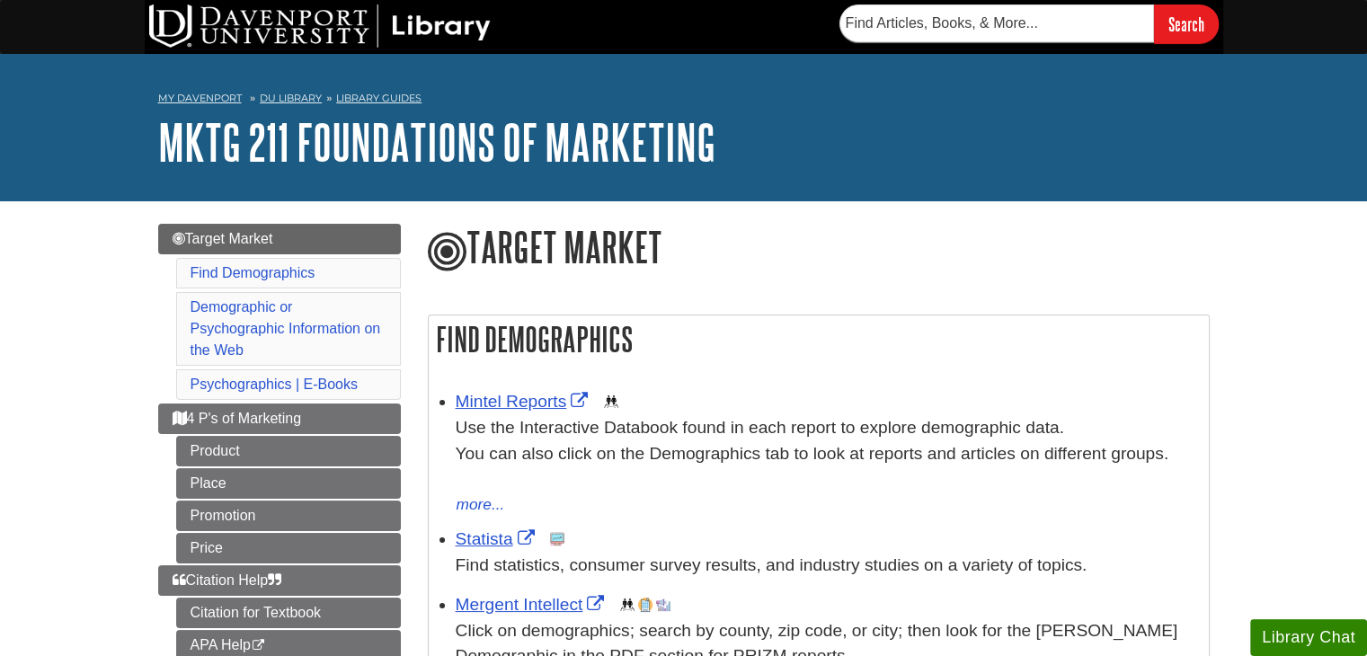
scroll to position [90, 0]
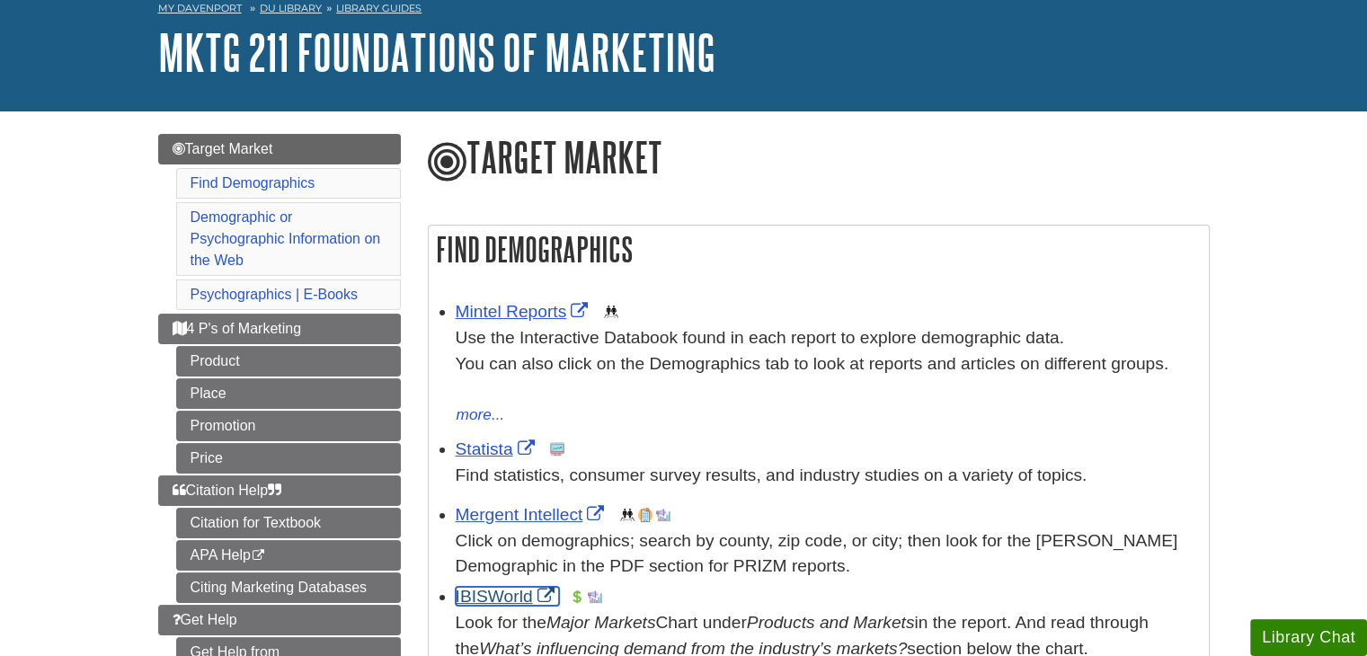
click at [521, 599] on link "IBISWorld" at bounding box center [507, 596] width 103 height 19
click at [308, 637] on link "Get Help from [PERSON_NAME]" at bounding box center [288, 663] width 225 height 52
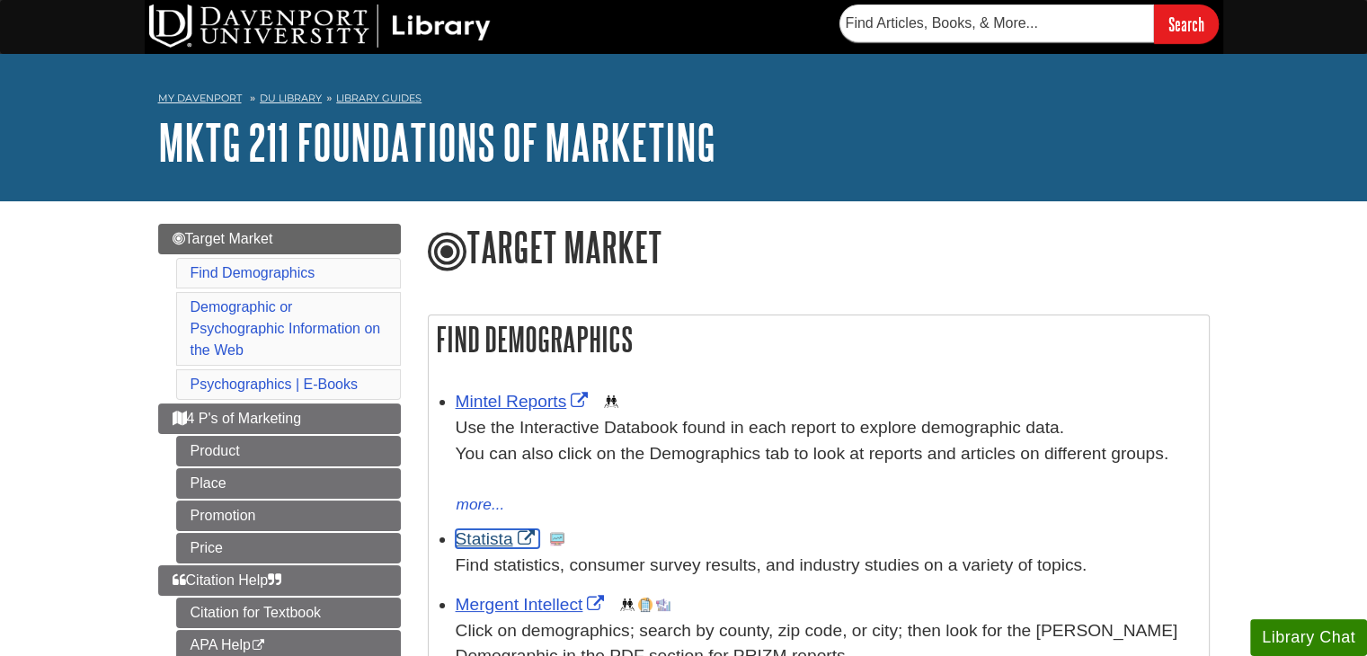
click at [475, 545] on link "Statista" at bounding box center [498, 538] width 84 height 19
click at [503, 542] on link "Statista" at bounding box center [498, 538] width 84 height 19
click at [506, 399] on link "Mintel Reports" at bounding box center [524, 401] width 137 height 19
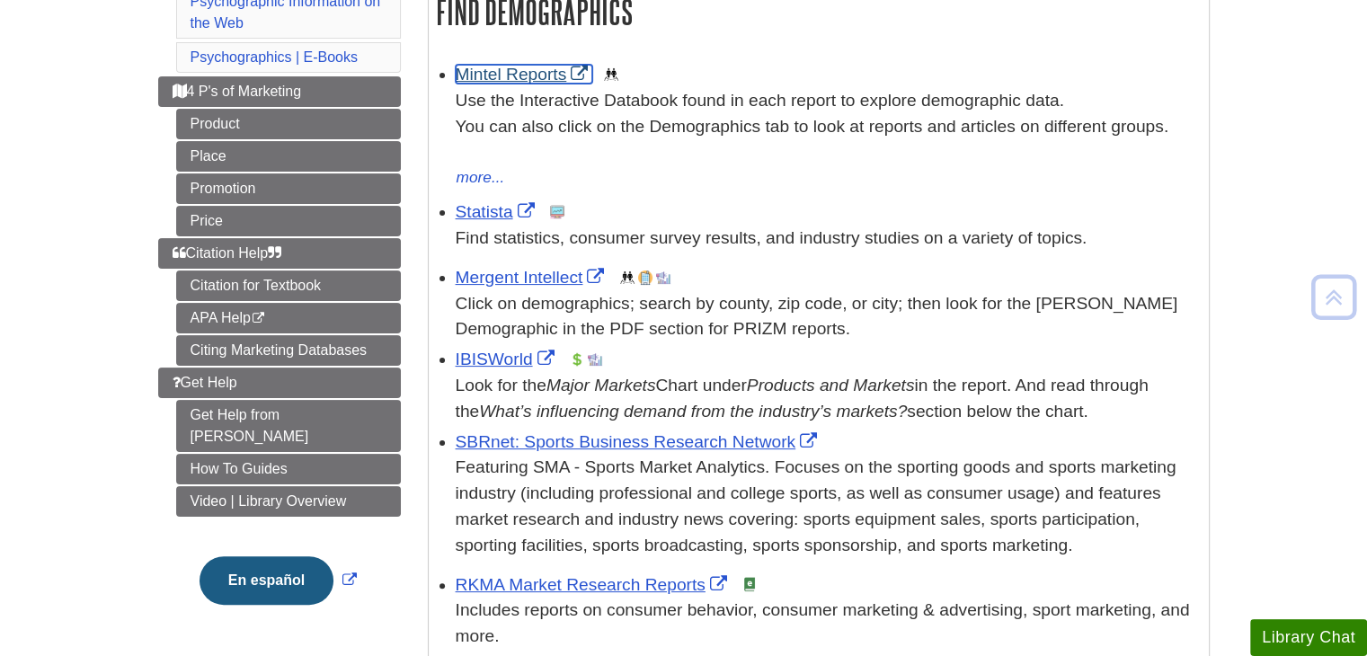
scroll to position [359, 0]
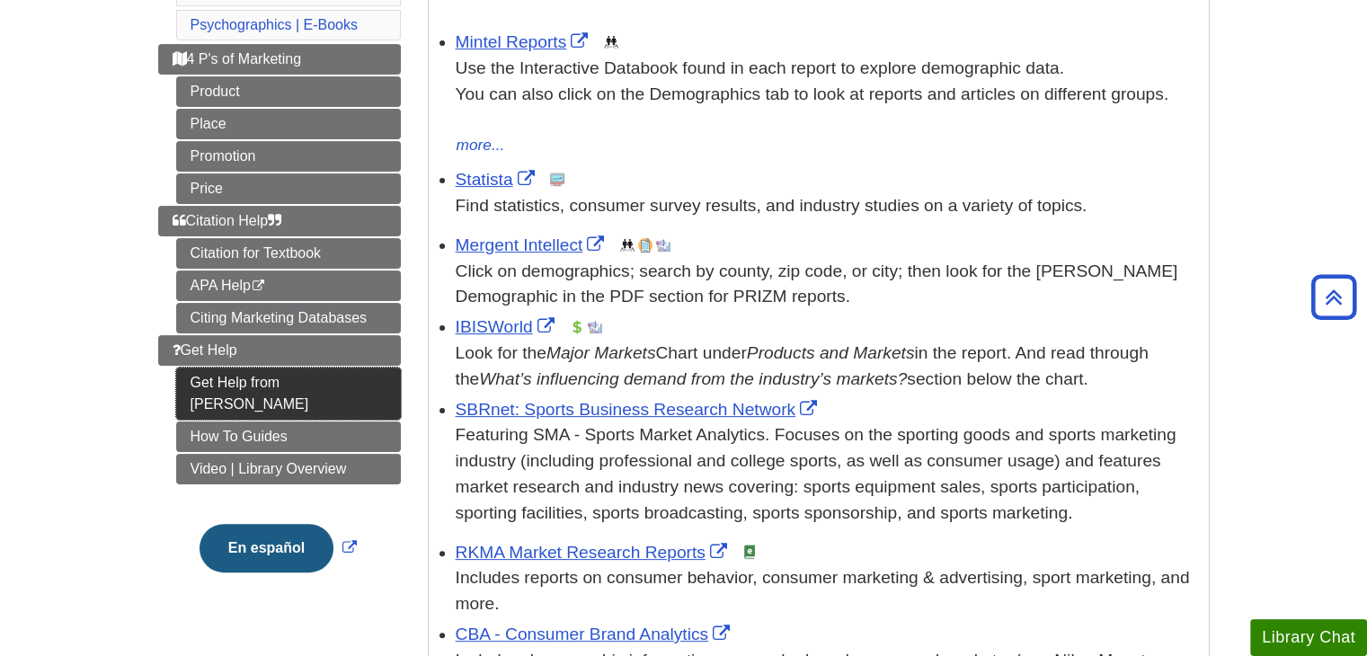
click at [252, 386] on link "Get Help from [PERSON_NAME]" at bounding box center [288, 394] width 225 height 52
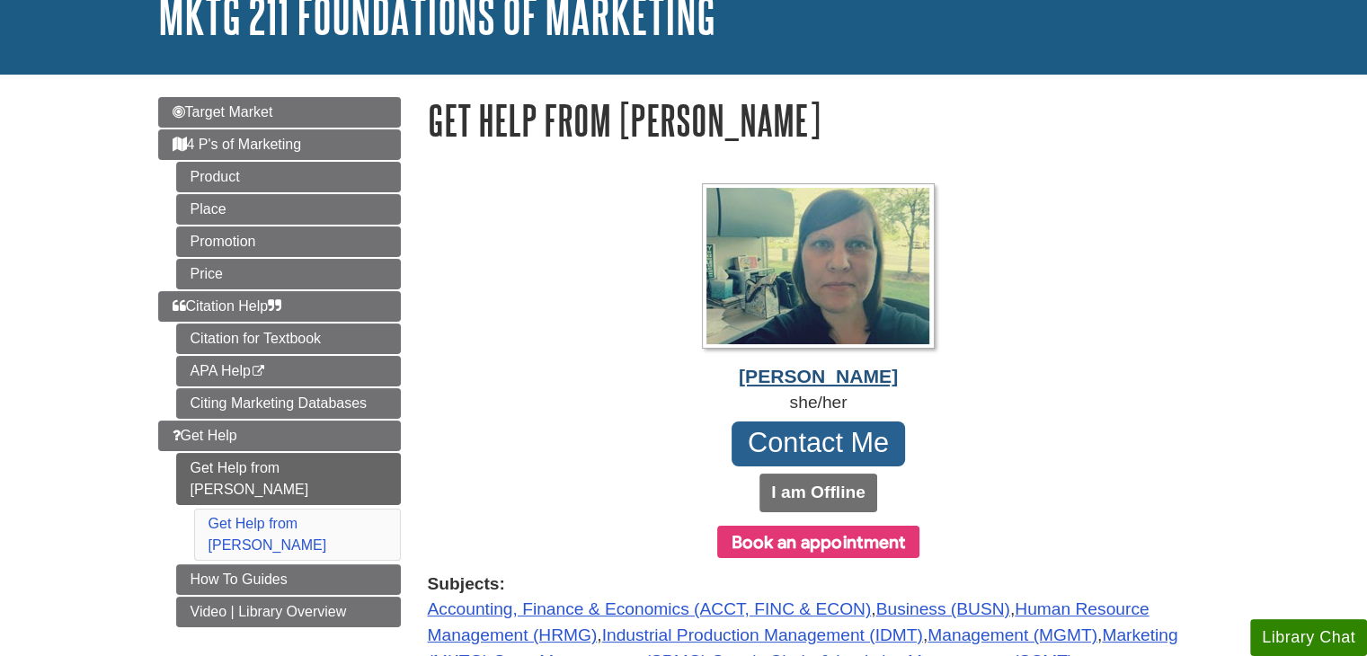
scroll to position [180, 0]
